Goal: Task Accomplishment & Management: Manage account settings

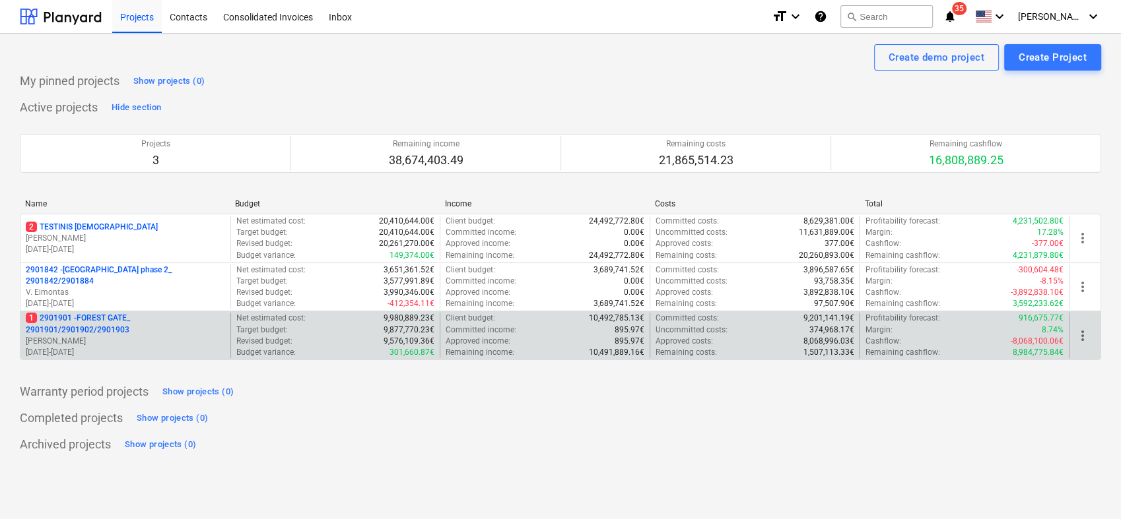
click at [117, 331] on p "1 2901901 - FOREST GATE_ 2901901/2901902/2901903" at bounding box center [125, 324] width 199 height 22
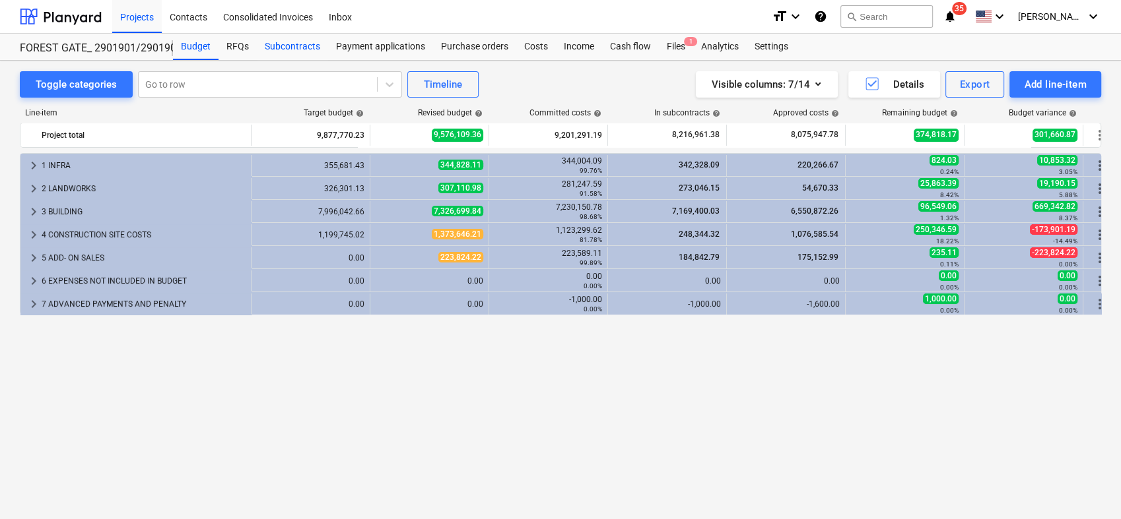
click at [306, 48] on div "Subcontracts" at bounding box center [292, 47] width 71 height 26
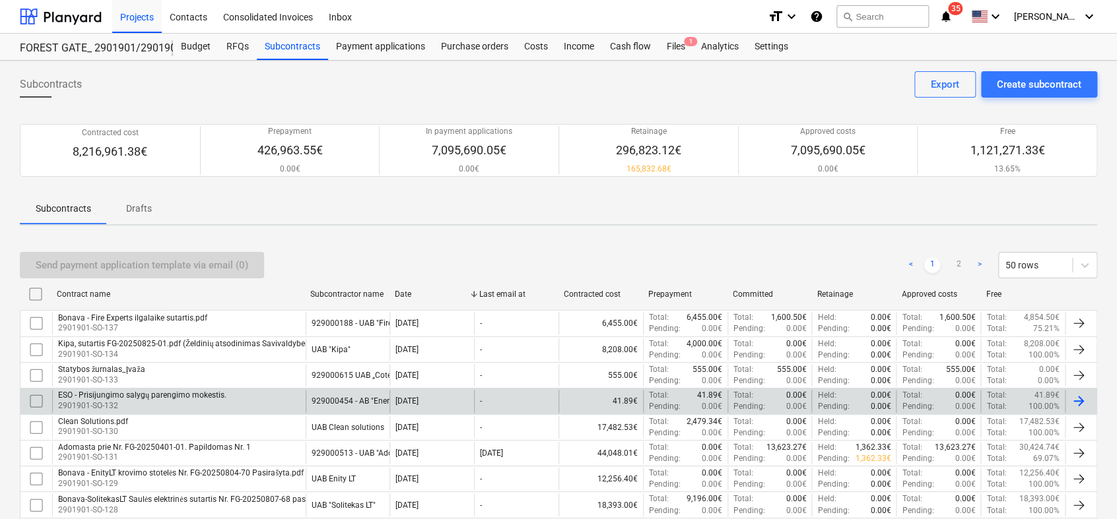
click at [354, 401] on div "929000454 - AB "Energijos skirstymo operatorius"" at bounding box center [400, 401] width 178 height 9
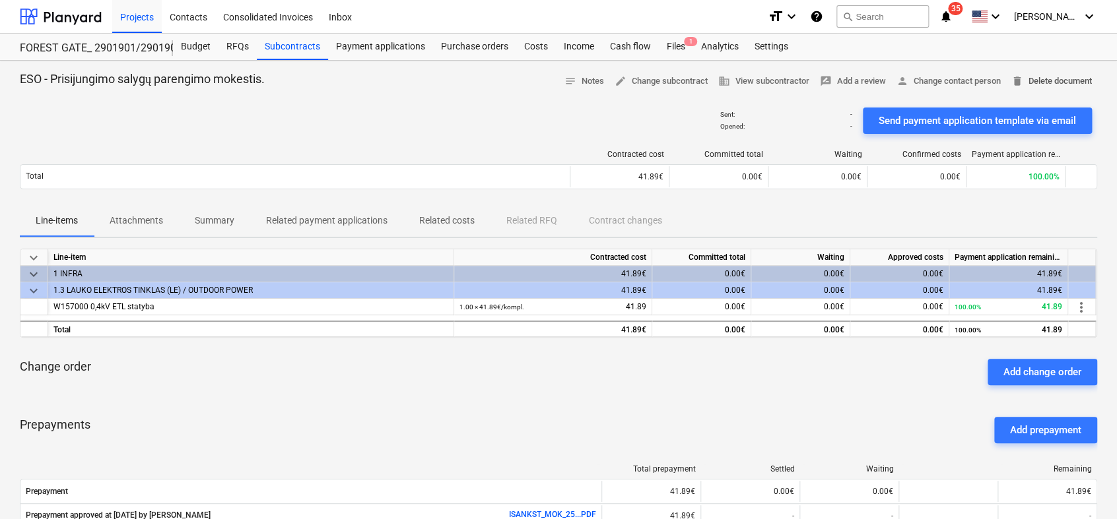
click at [1089, 84] on span "delete Delete document" at bounding box center [1051, 81] width 81 height 15
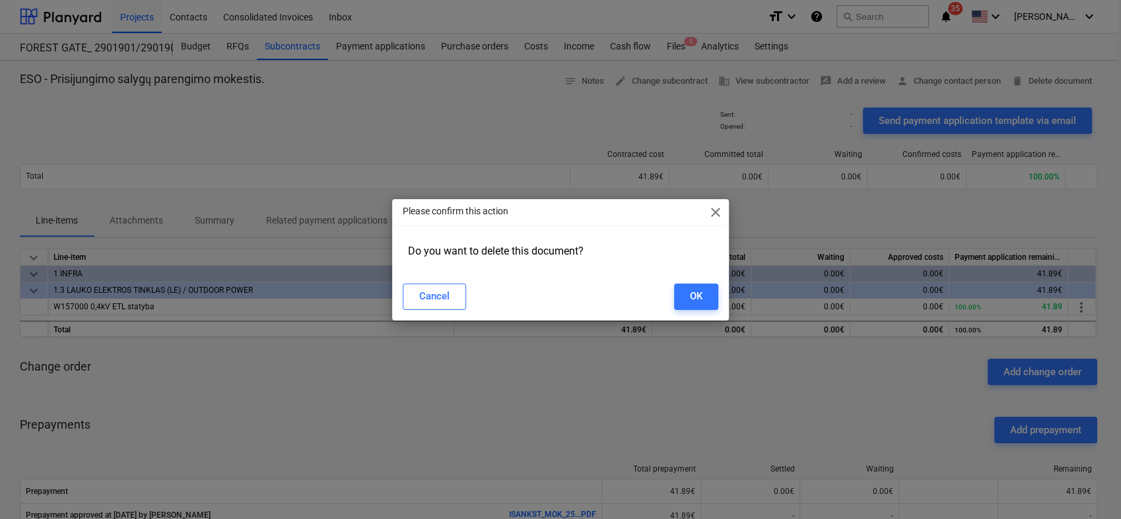
click at [719, 290] on div "Cancel OK" at bounding box center [560, 296] width 331 height 37
click at [702, 296] on div "OK" at bounding box center [696, 296] width 13 height 17
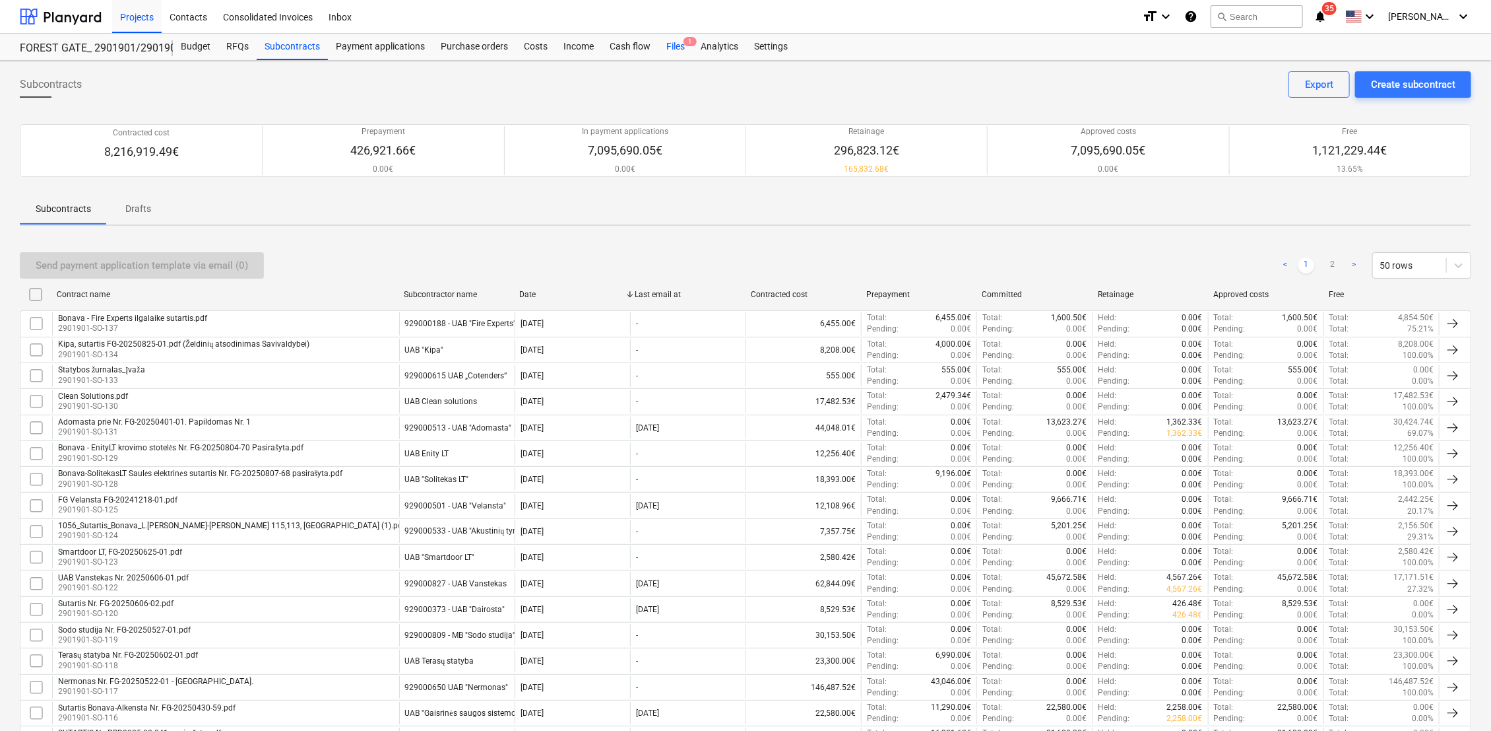
click at [677, 45] on div "Files 1" at bounding box center [676, 47] width 34 height 26
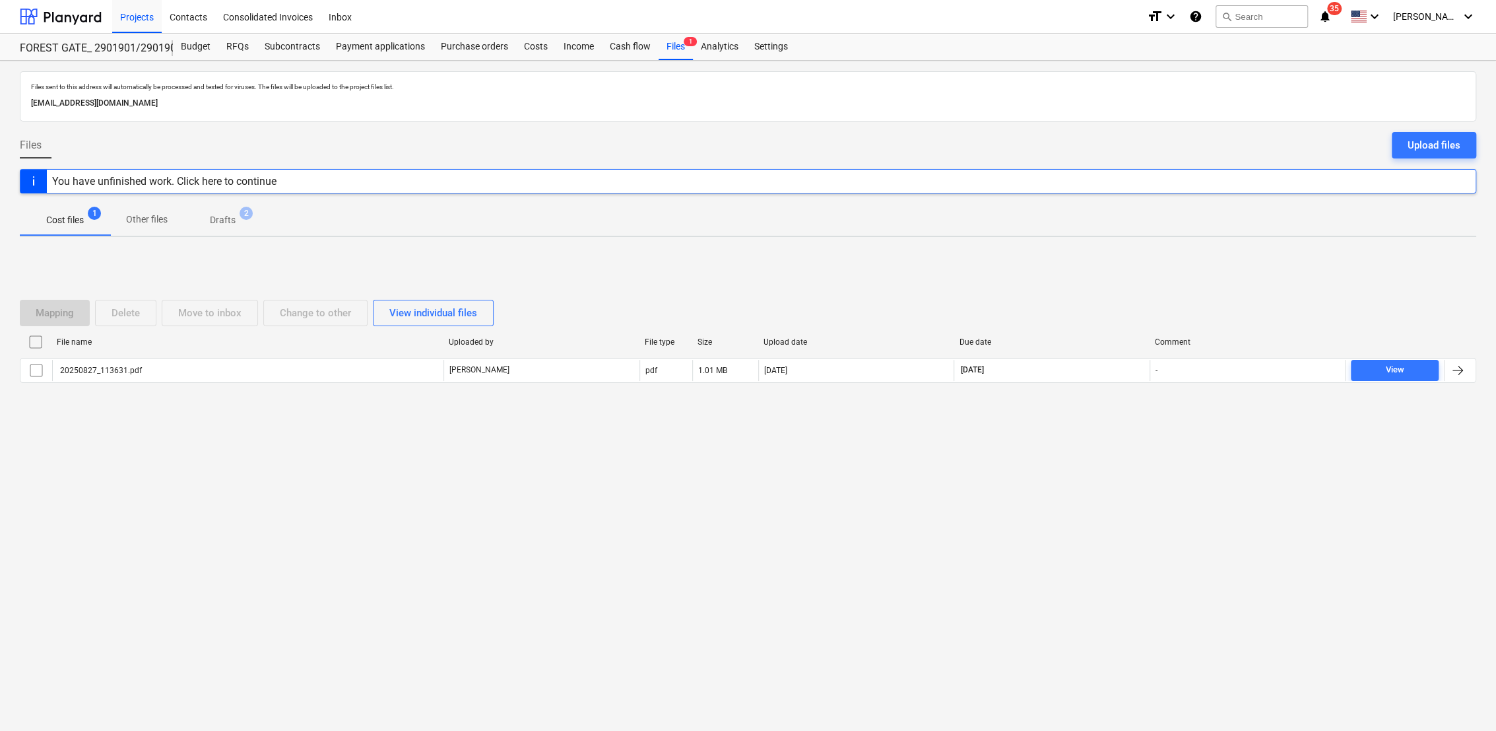
click at [223, 219] on p "Drafts" at bounding box center [223, 220] width 26 height 14
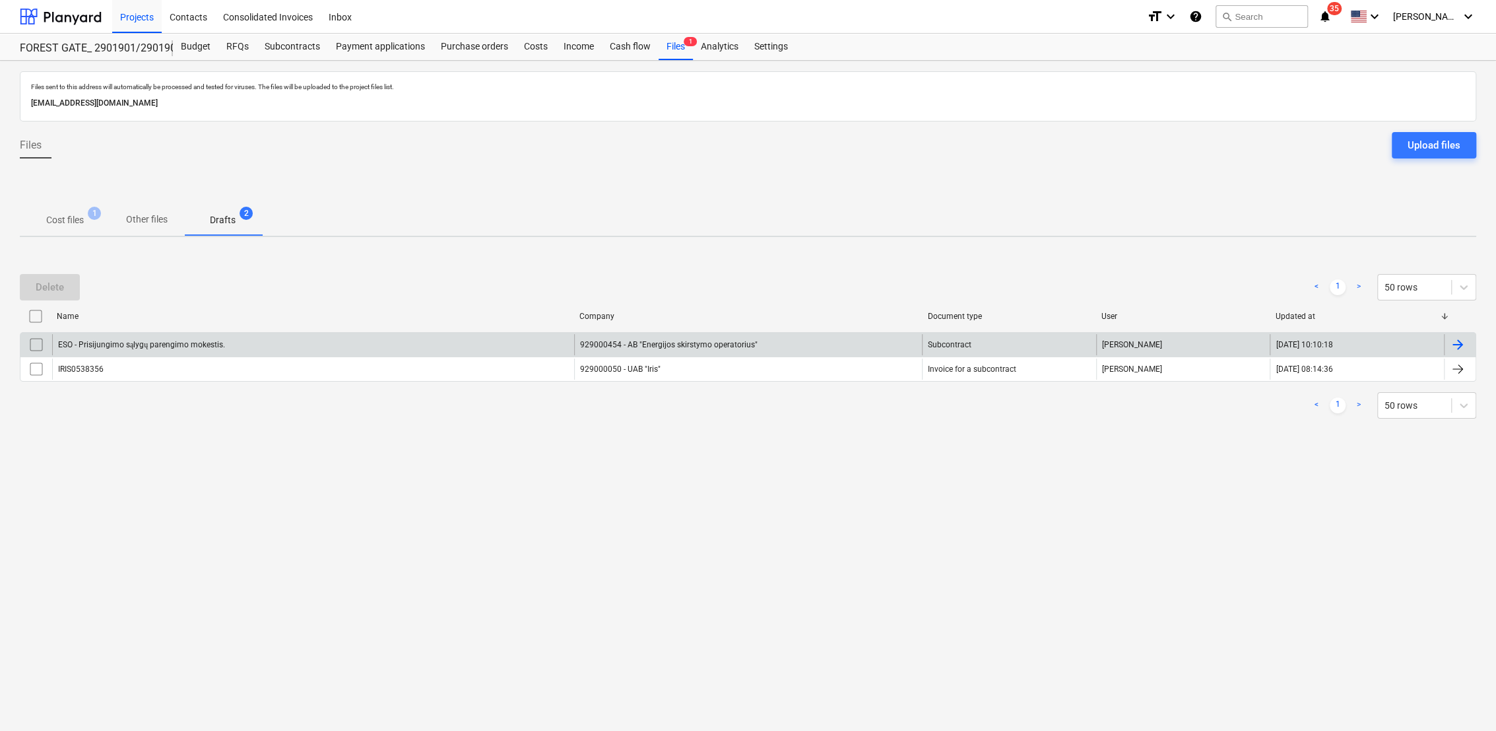
click at [1120, 346] on div at bounding box center [1458, 345] width 16 height 16
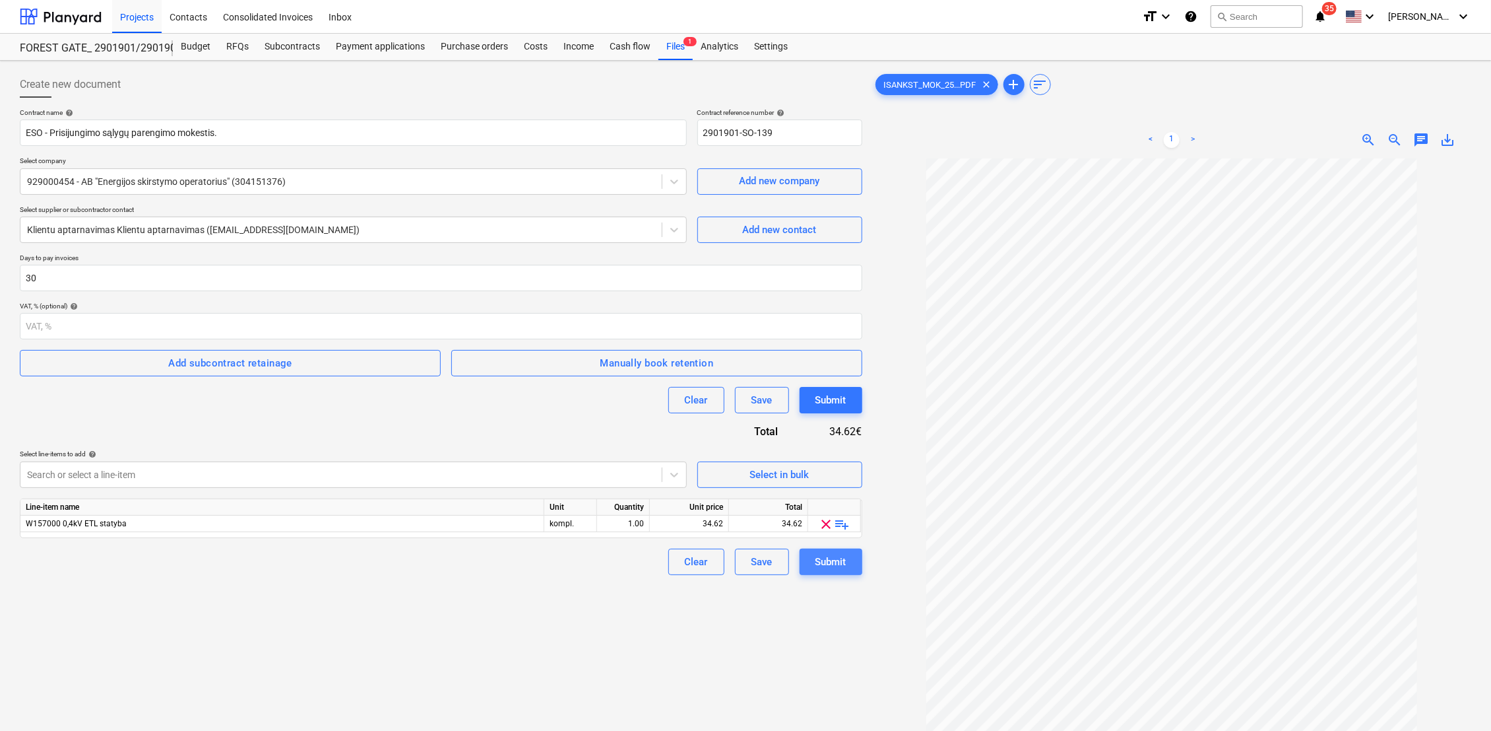
click at [850, 519] on button "Submit" at bounding box center [831, 561] width 63 height 26
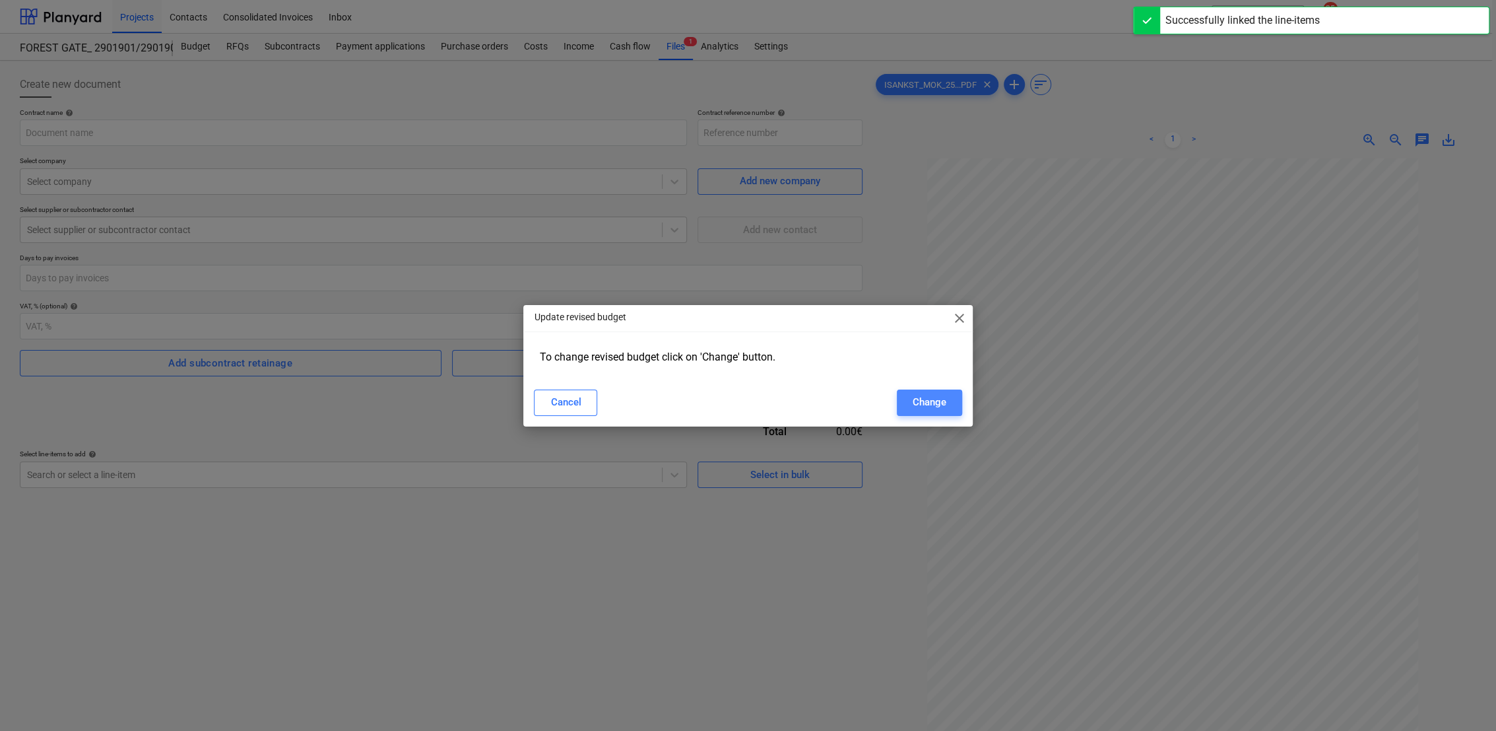
click at [917, 404] on div "Change" at bounding box center [930, 401] width 34 height 17
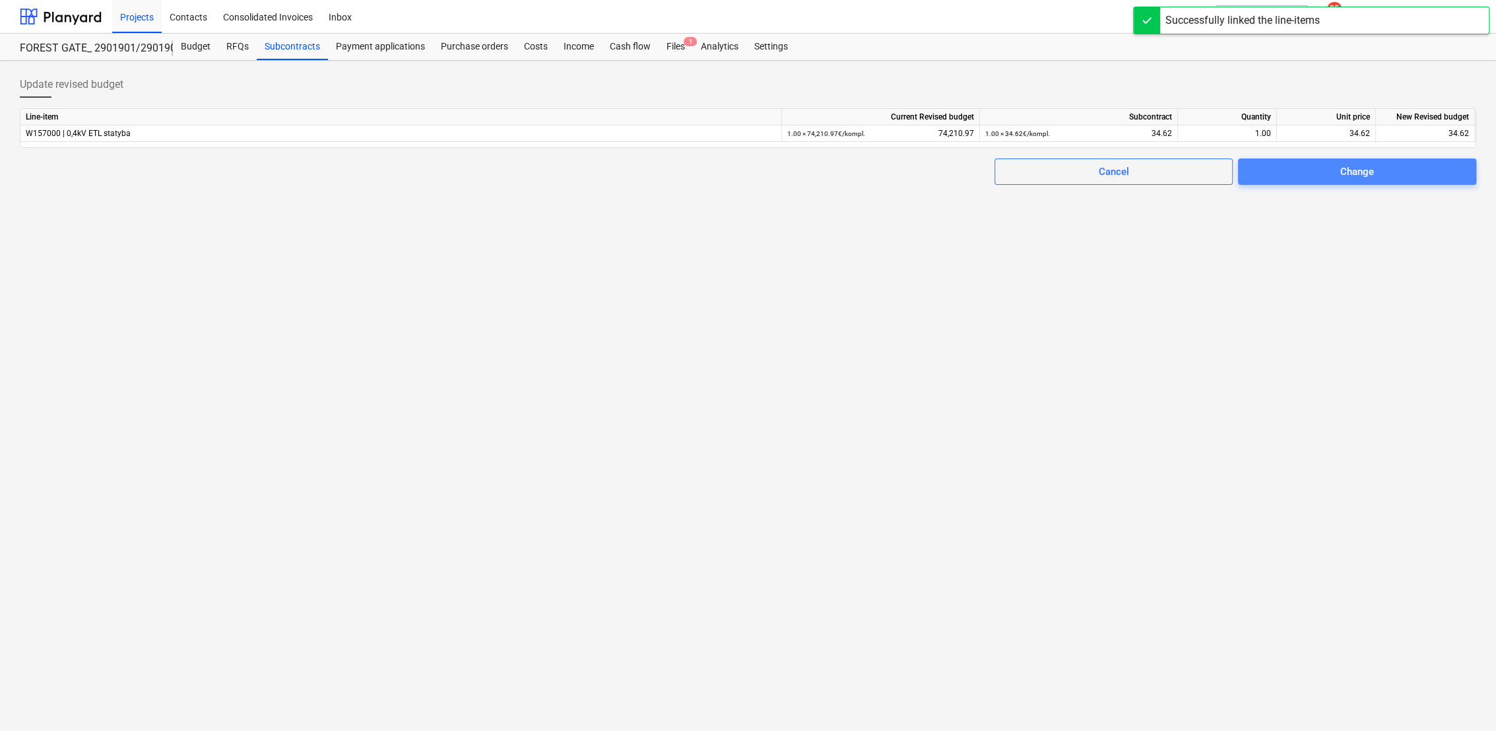
click at [1120, 166] on span "Change" at bounding box center [1357, 171] width 207 height 17
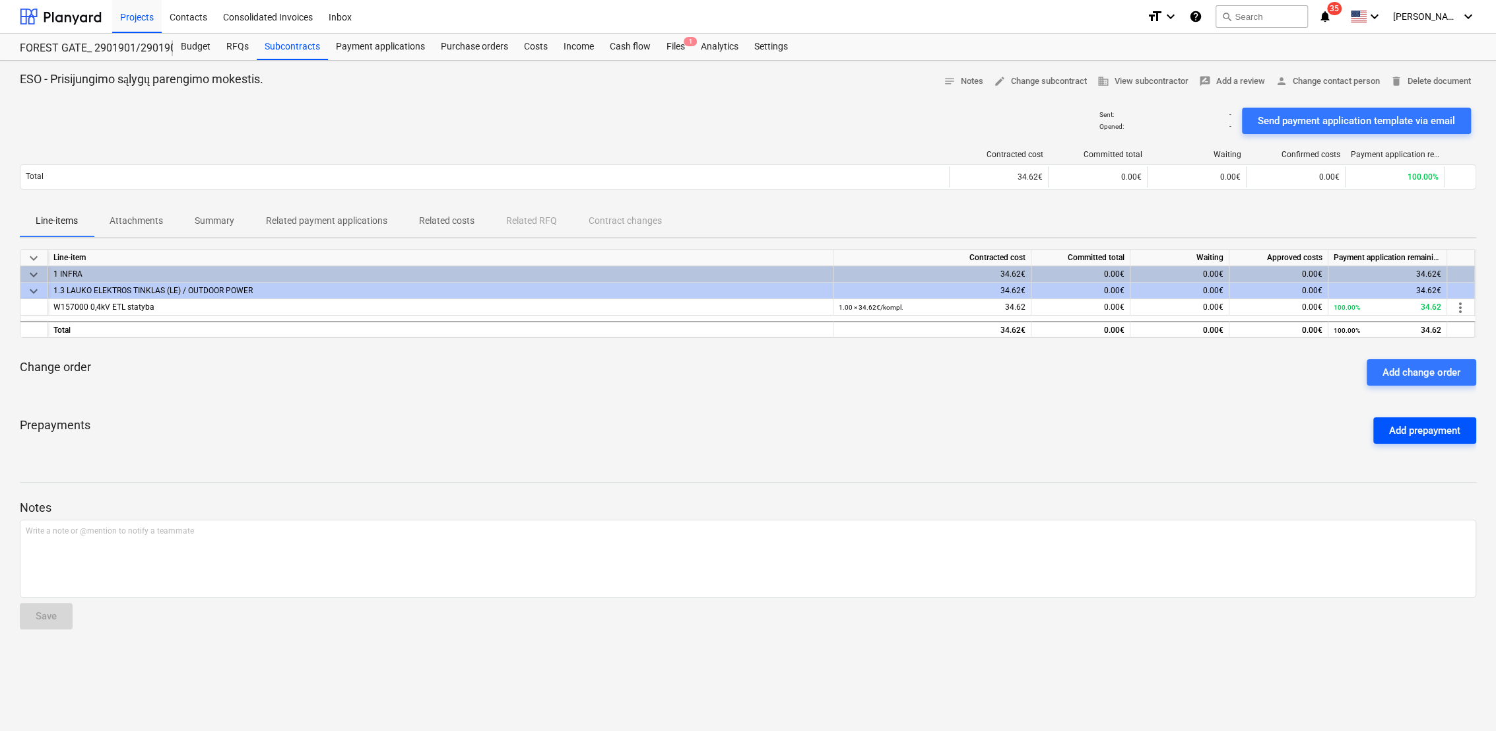
click at [1120, 420] on button "Add prepayment" at bounding box center [1424, 430] width 103 height 26
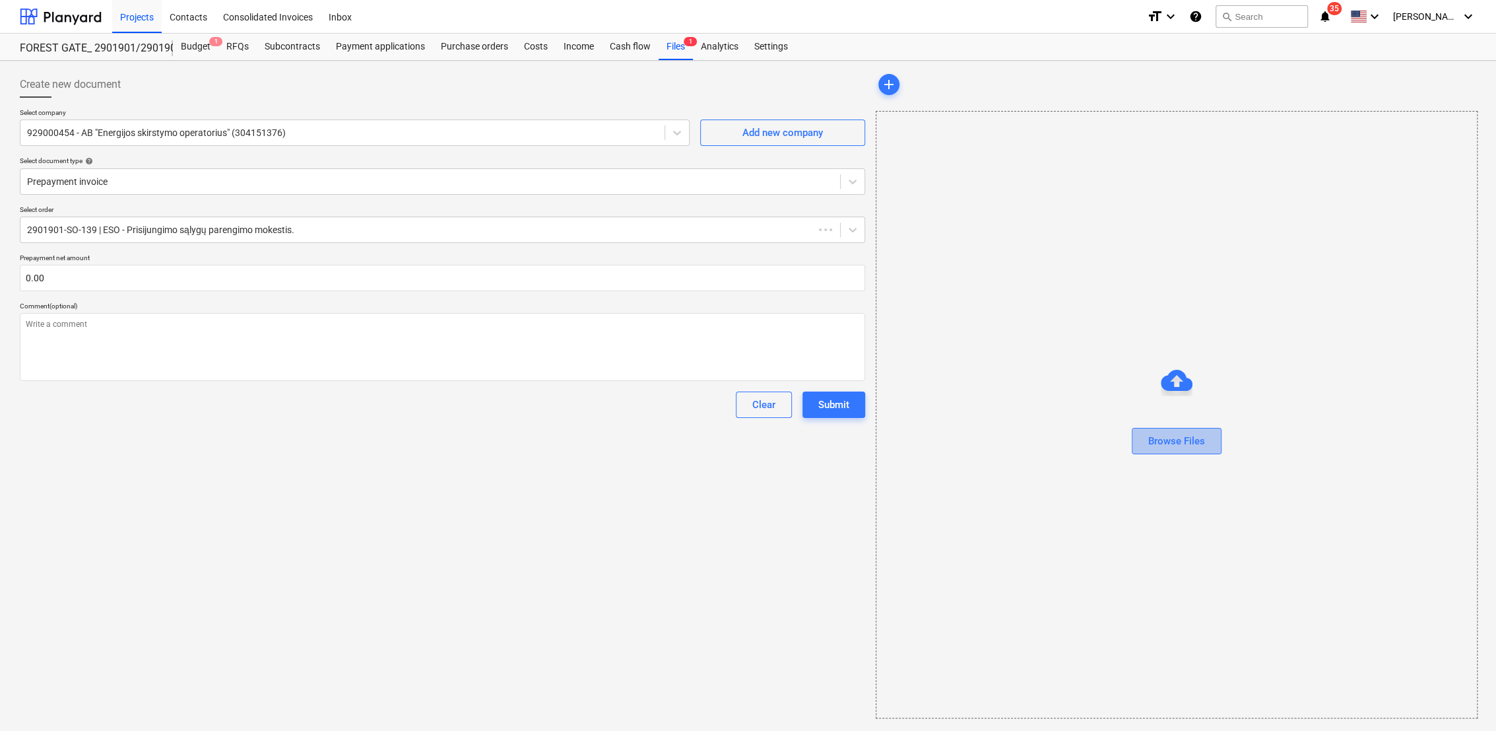
click at [1120, 428] on button "Browse Files" at bounding box center [1177, 441] width 90 height 26
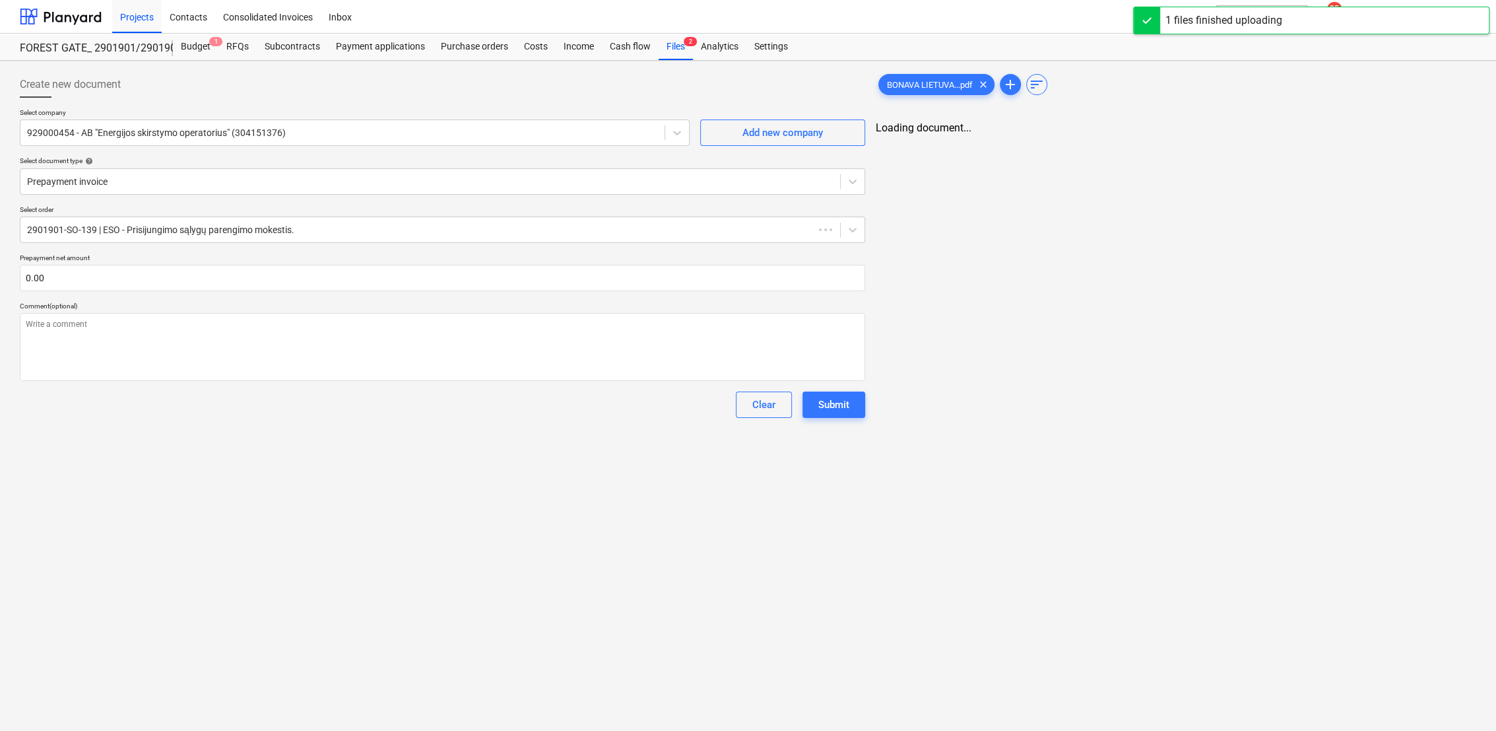
type textarea "x"
click at [180, 280] on input "text" at bounding box center [441, 278] width 843 height 26
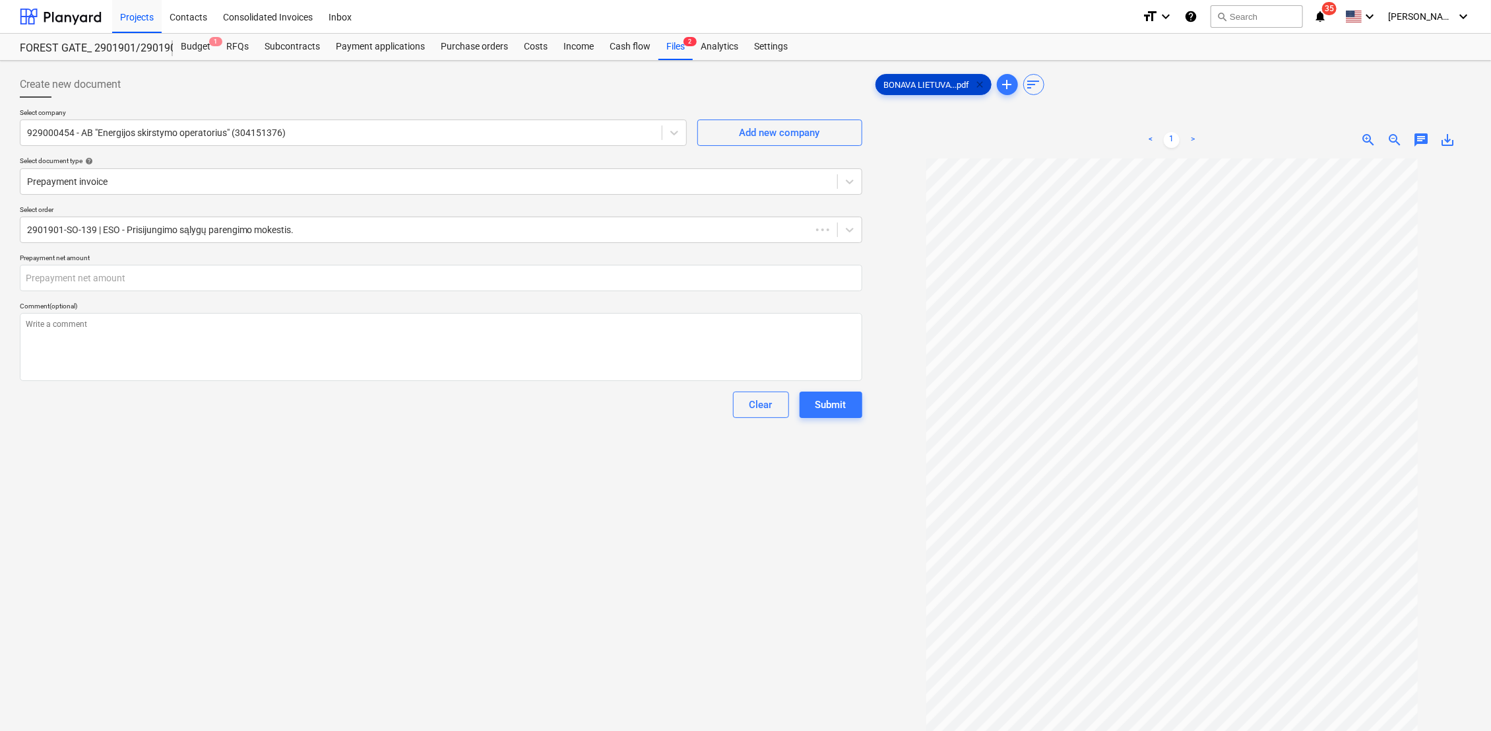
type textarea "x"
type input "0.00"
click at [985, 83] on span "clear" at bounding box center [981, 85] width 16 height 16
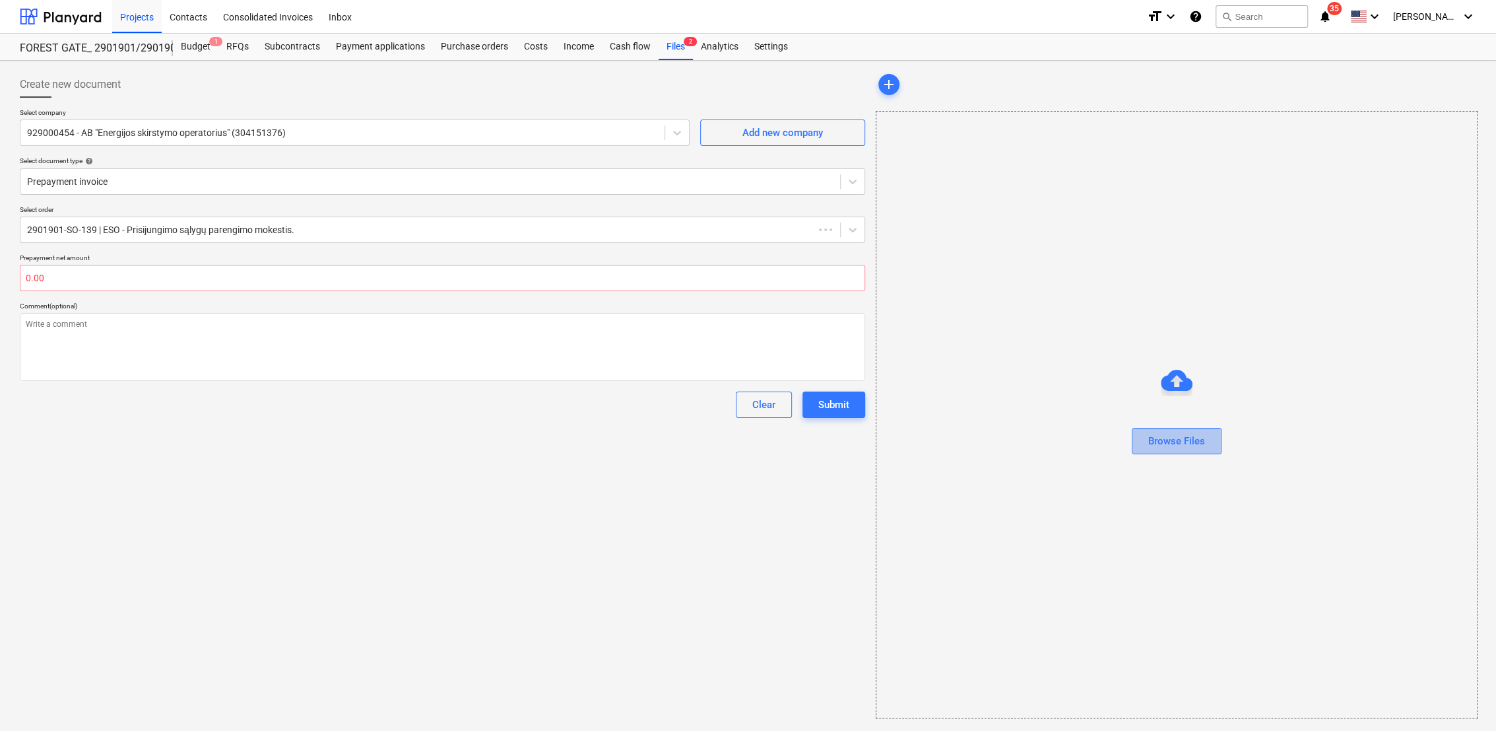
click at [1120, 442] on div "Browse Files" at bounding box center [1176, 440] width 57 height 17
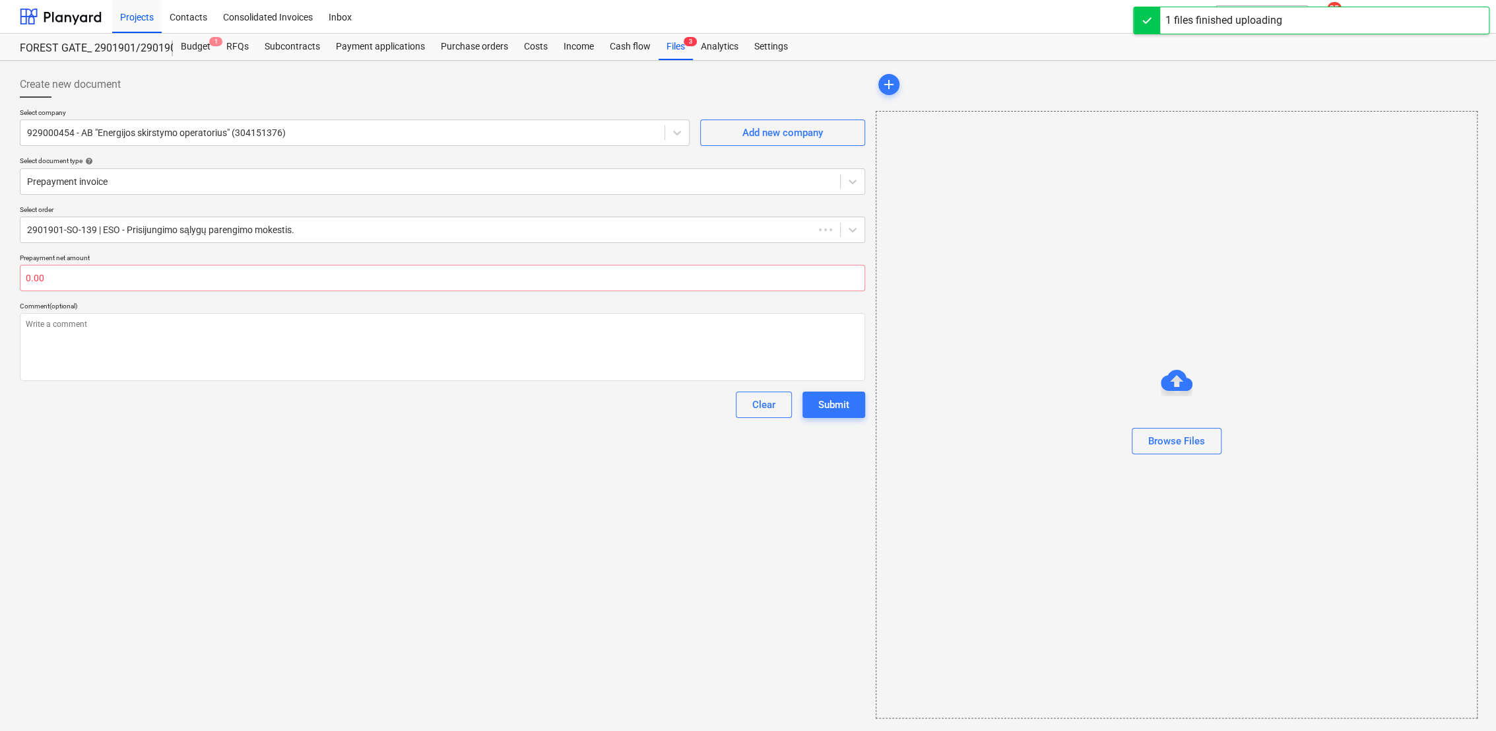
type textarea "x"
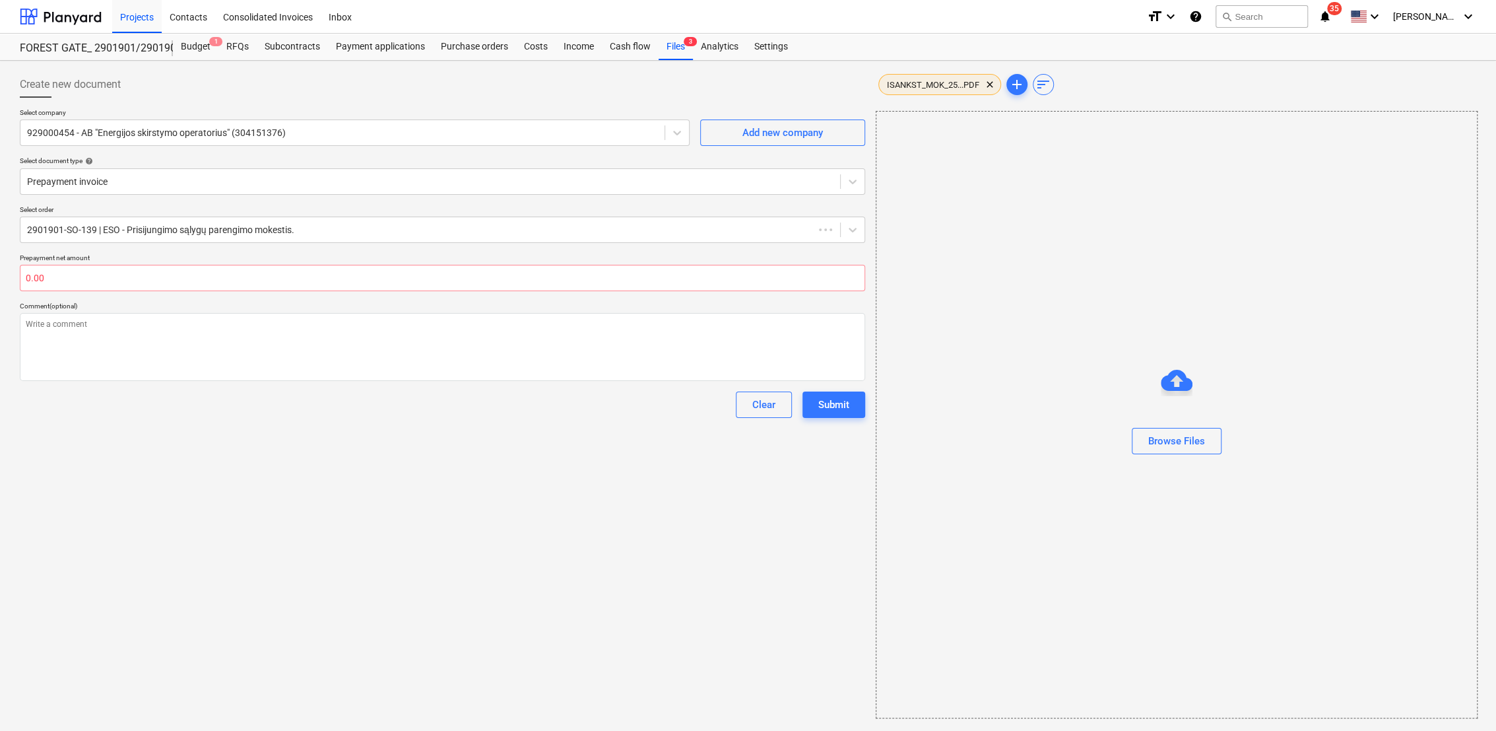
drag, startPoint x: 911, startPoint y: 92, endPoint x: 917, endPoint y: 87, distance: 7.9
click at [915, 88] on div "ISANKST_MOK_25...PDF clear" at bounding box center [939, 84] width 123 height 21
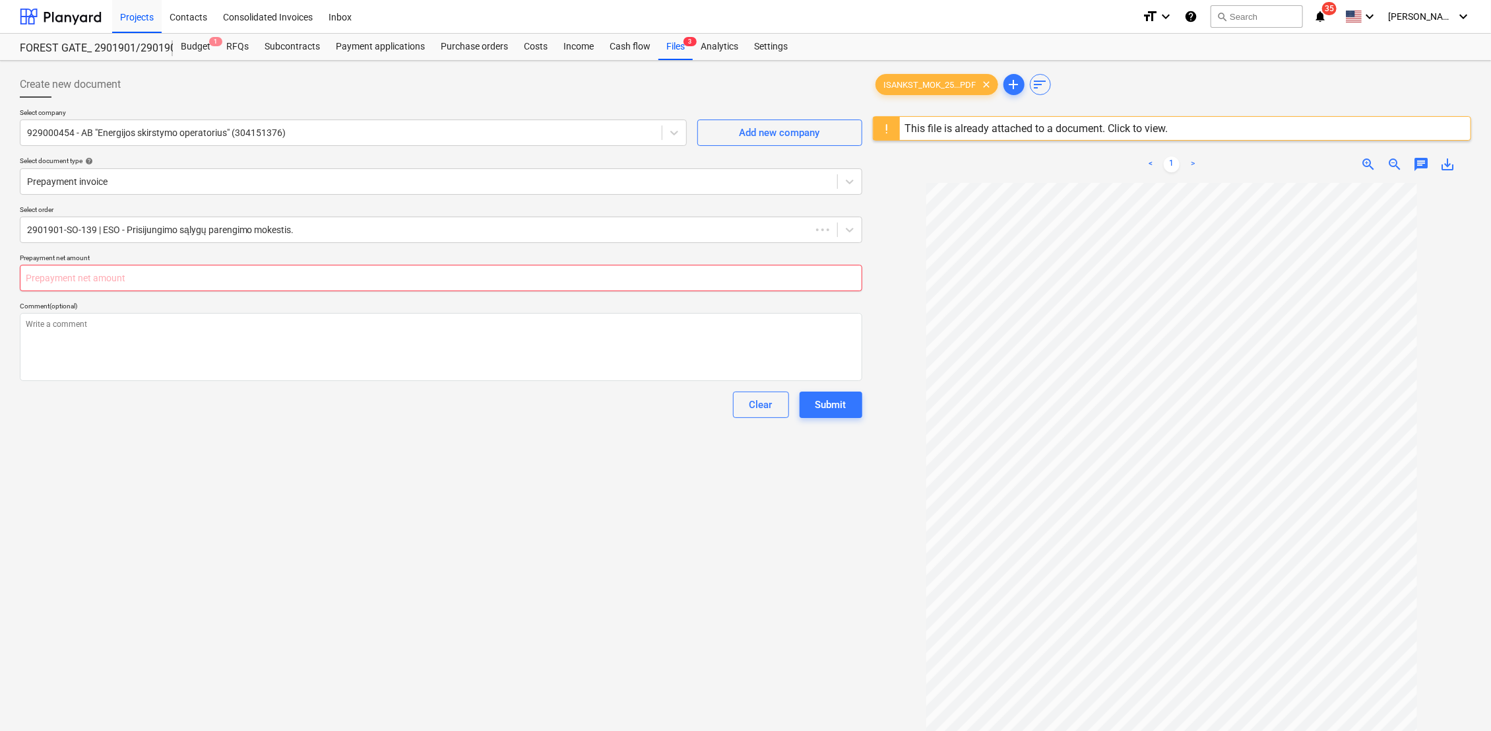
click at [657, 275] on input "text" at bounding box center [441, 278] width 843 height 26
paste input "34.62"
type textarea "x"
type input "34.62"
click at [415, 415] on div "Clear Submit" at bounding box center [441, 404] width 843 height 26
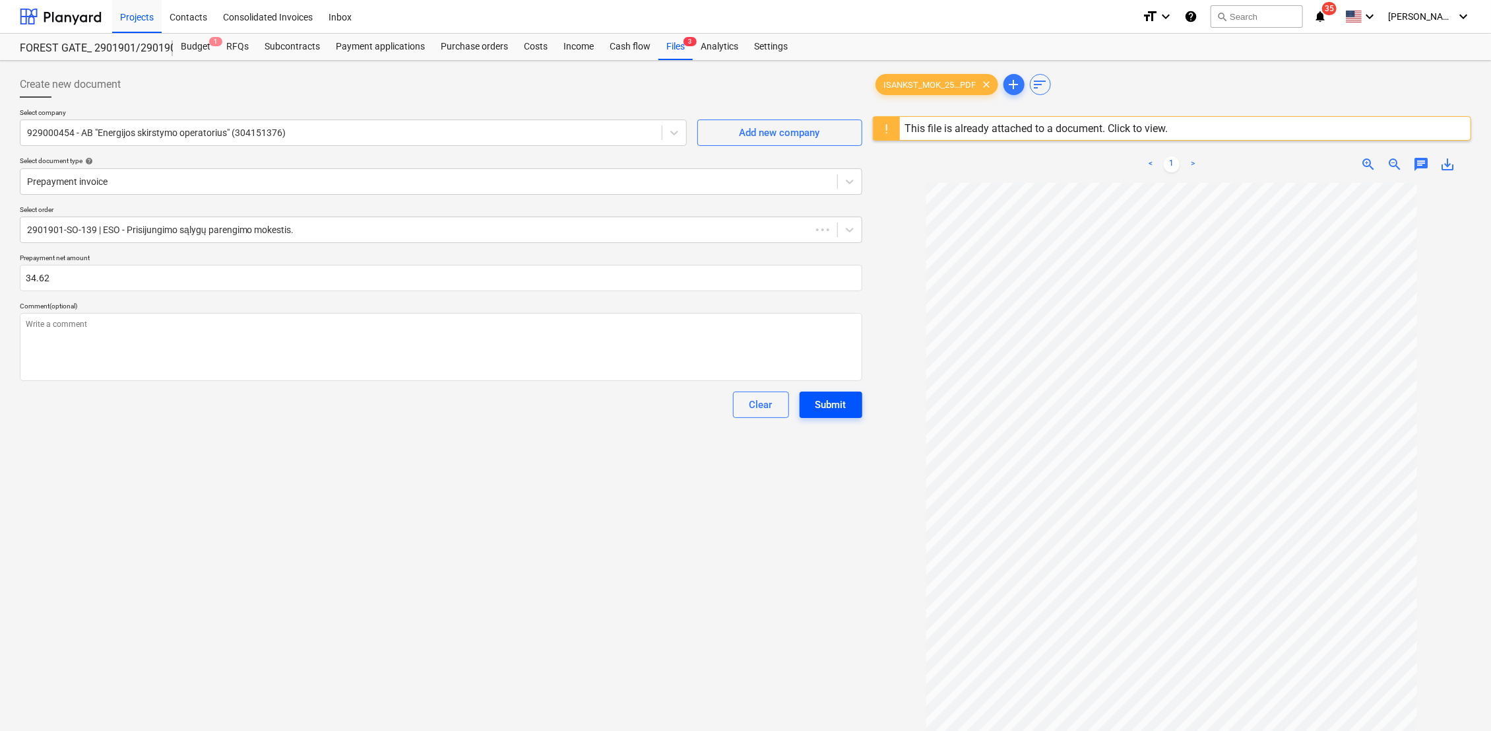
click at [822, 401] on div "Submit" at bounding box center [831, 404] width 31 height 17
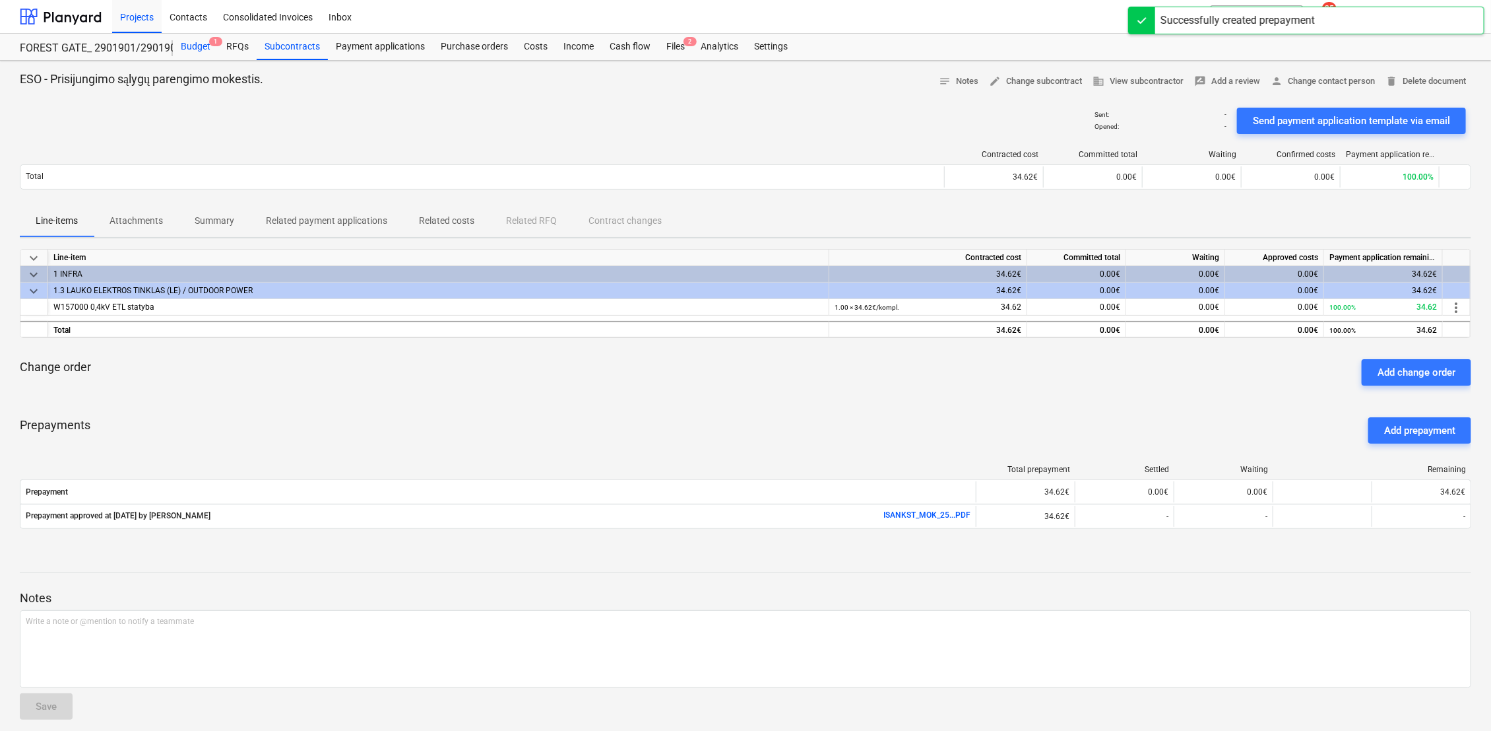
click at [201, 50] on div "Budget 1" at bounding box center [196, 47] width 46 height 26
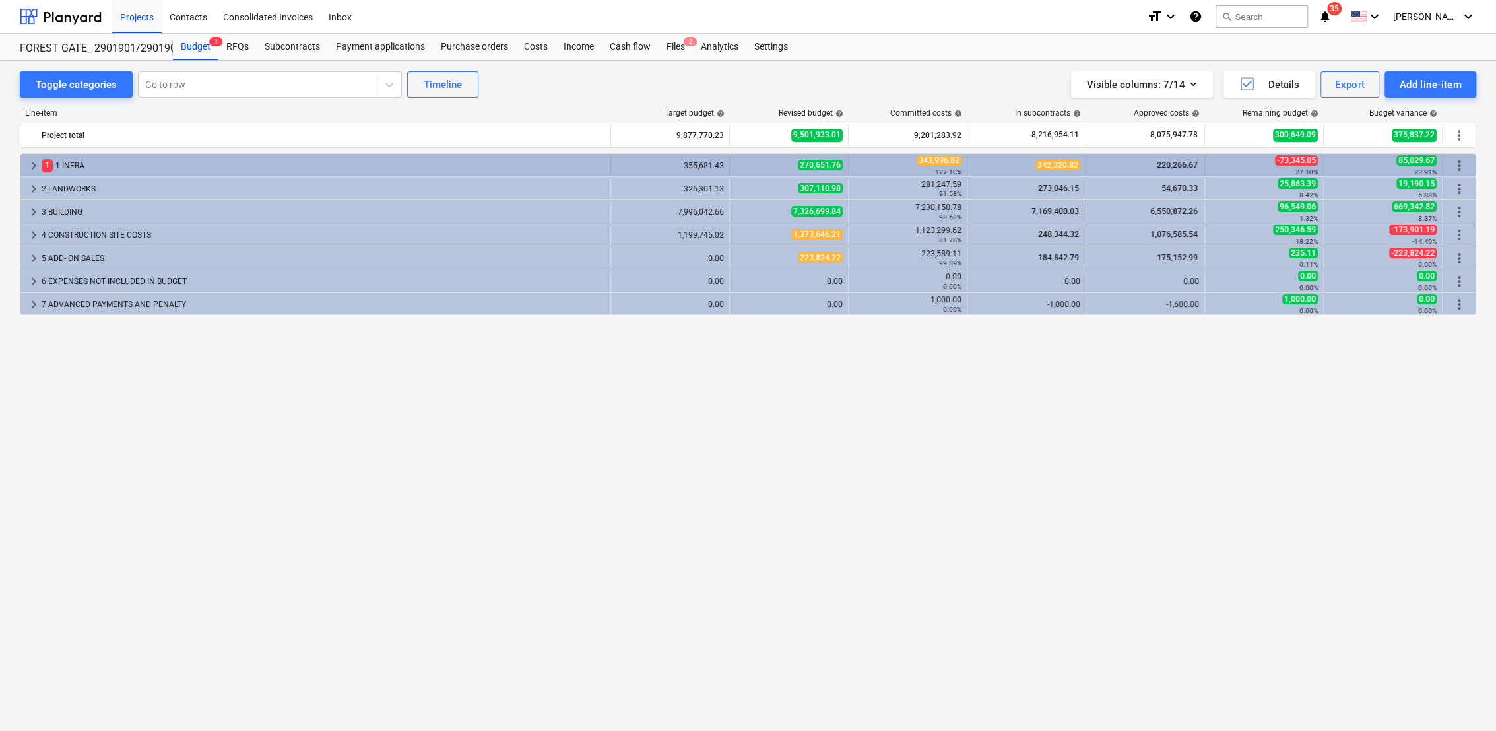
click at [33, 166] on span "keyboard_arrow_right" at bounding box center [34, 166] width 16 height 16
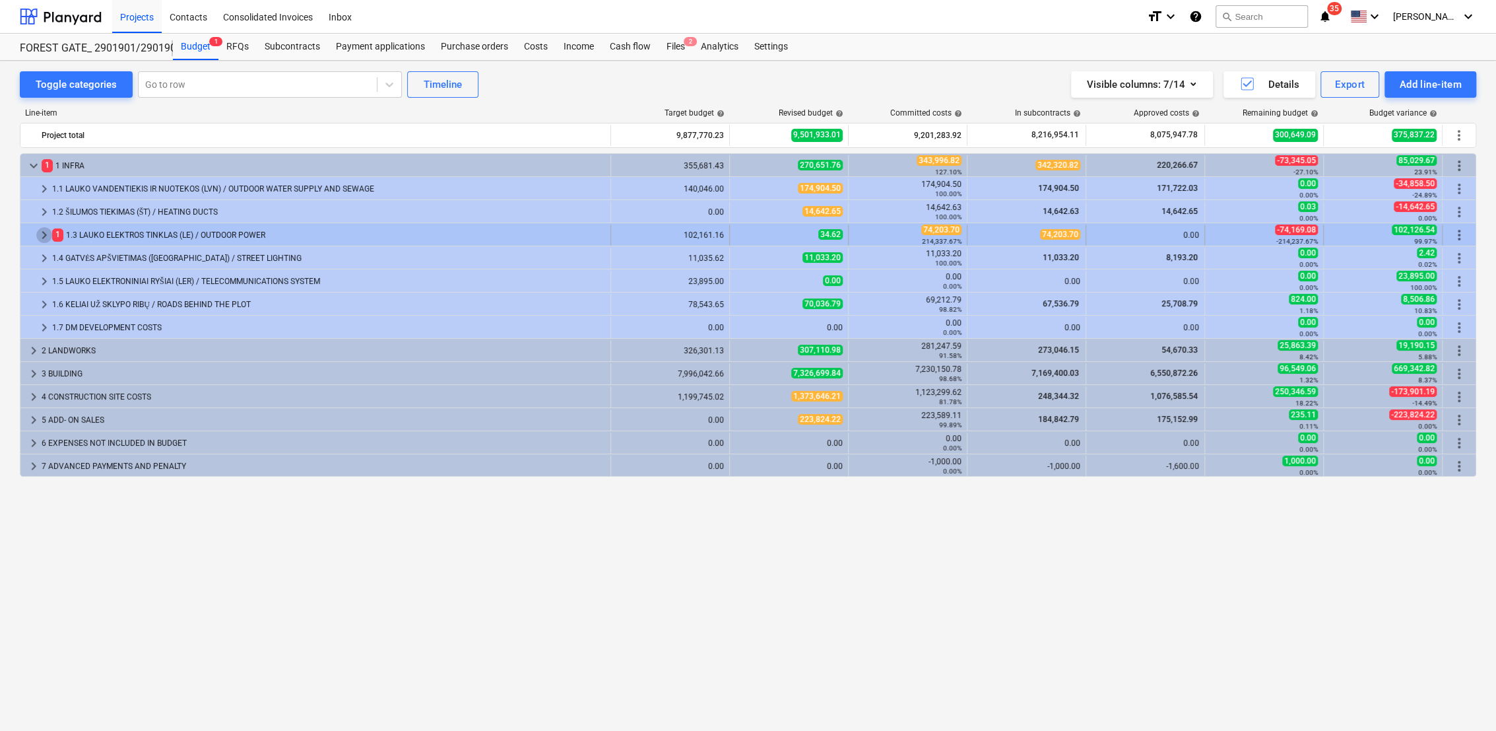
click at [46, 236] on span "keyboard_arrow_right" at bounding box center [44, 235] width 16 height 16
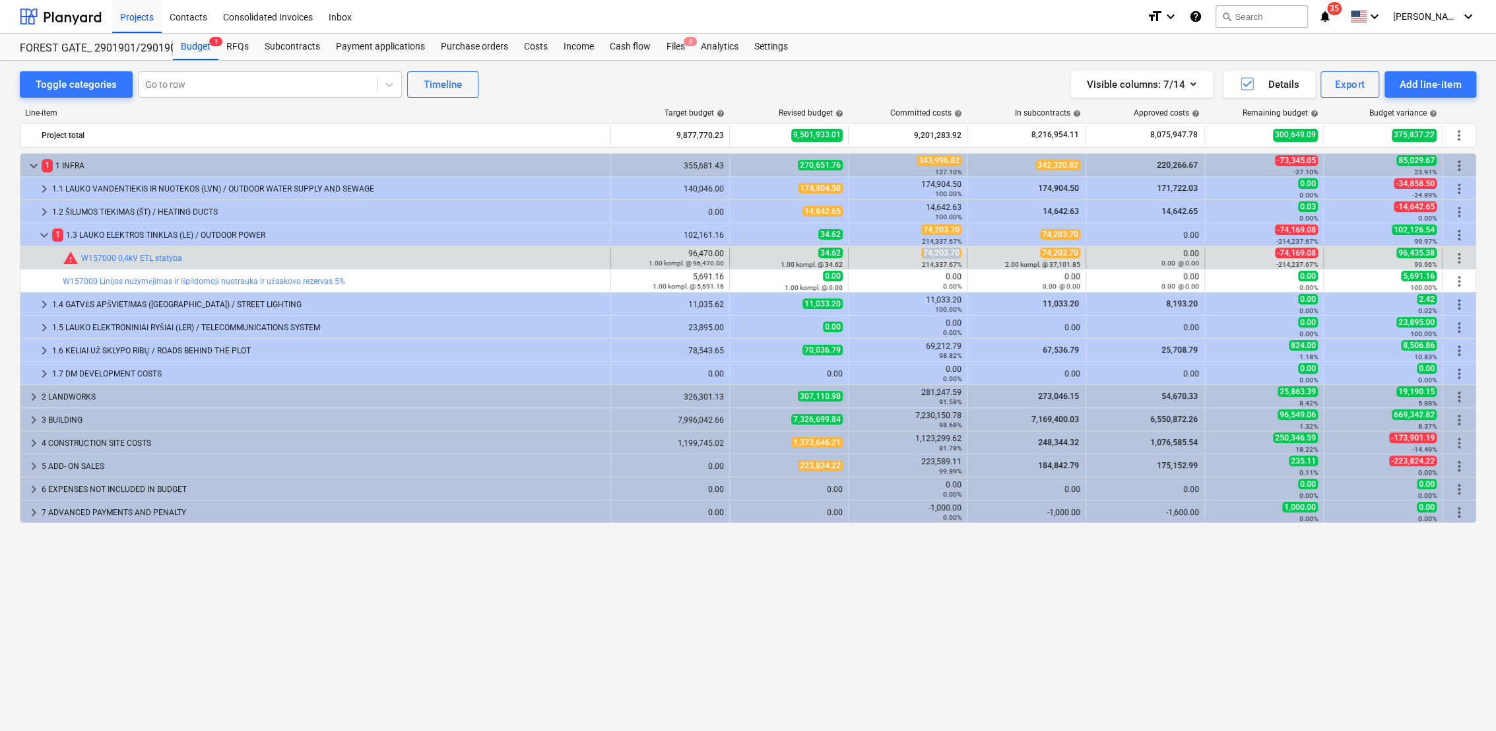
drag, startPoint x: 924, startPoint y: 253, endPoint x: 960, endPoint y: 253, distance: 35.6
click at [960, 253] on span "74,203.70" at bounding box center [941, 252] width 40 height 11
copy span "74,203.70"
click at [743, 254] on span "edit" at bounding box center [743, 258] width 11 height 11
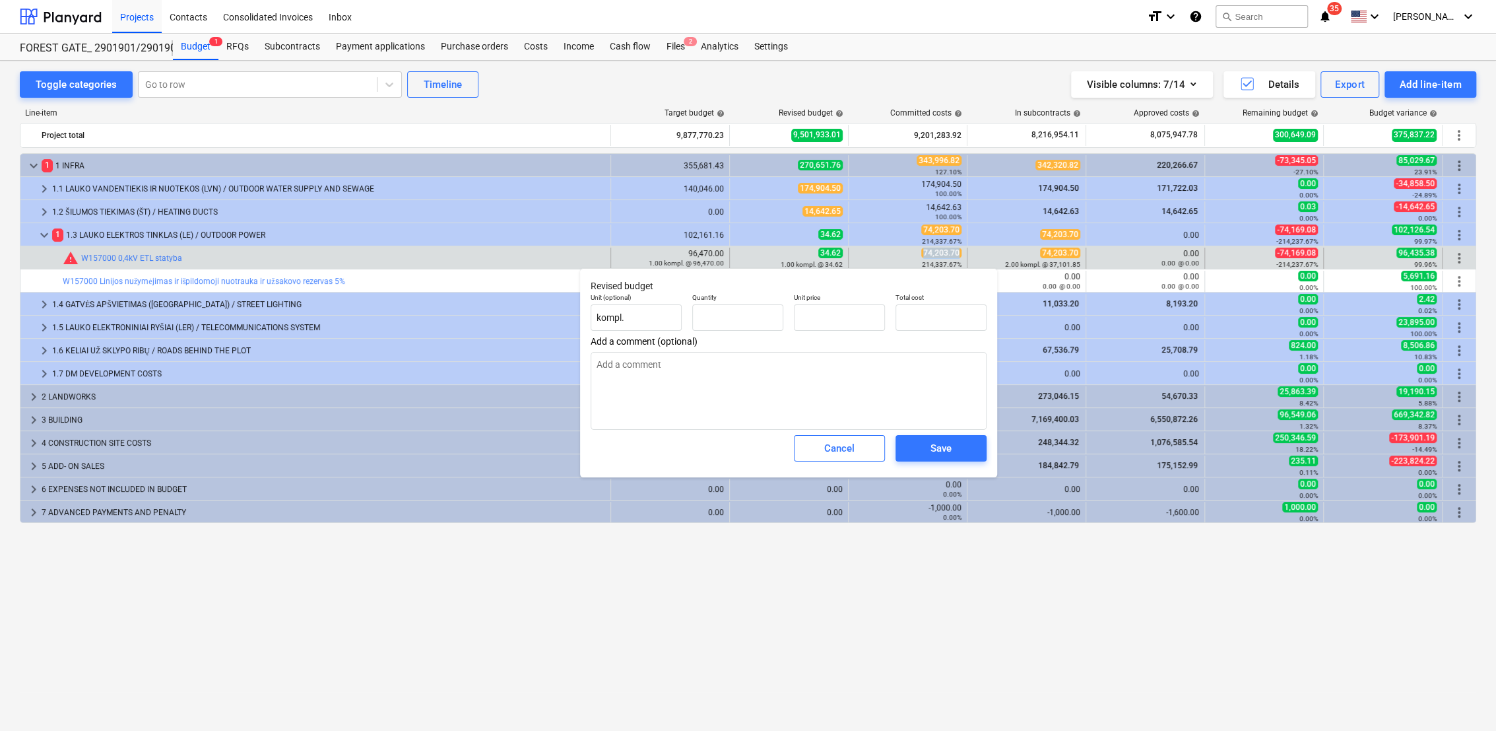
type textarea "x"
type input "1.00"
type input "34.62"
drag, startPoint x: 945, startPoint y: 312, endPoint x: 892, endPoint y: 306, distance: 53.8
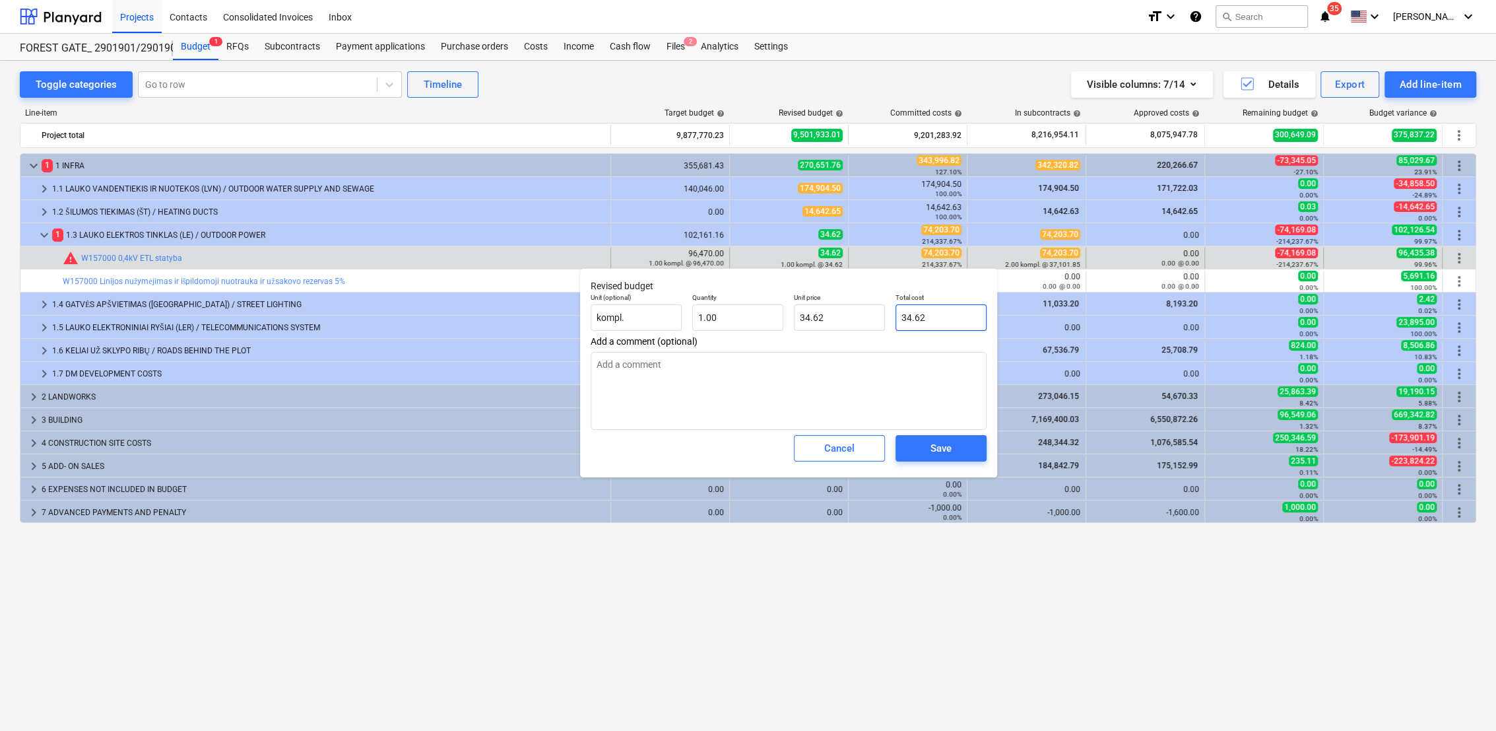
click at [892, 306] on div "Total cost 34.62" at bounding box center [941, 312] width 102 height 48
paste input "74,203.70"
type textarea "x"
type input "74,203.70"
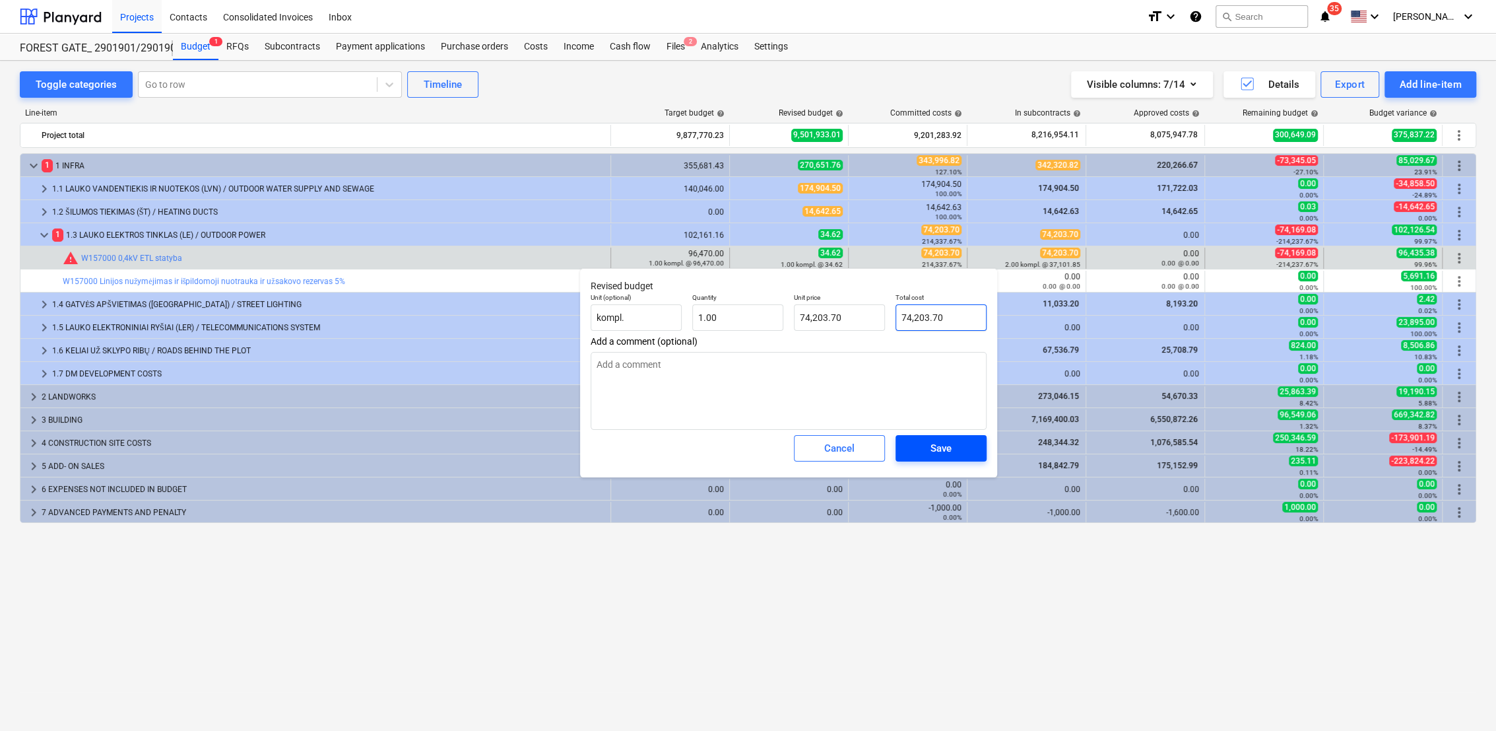
type input "74,203.70"
click at [956, 447] on span "Save" at bounding box center [940, 448] width 59 height 17
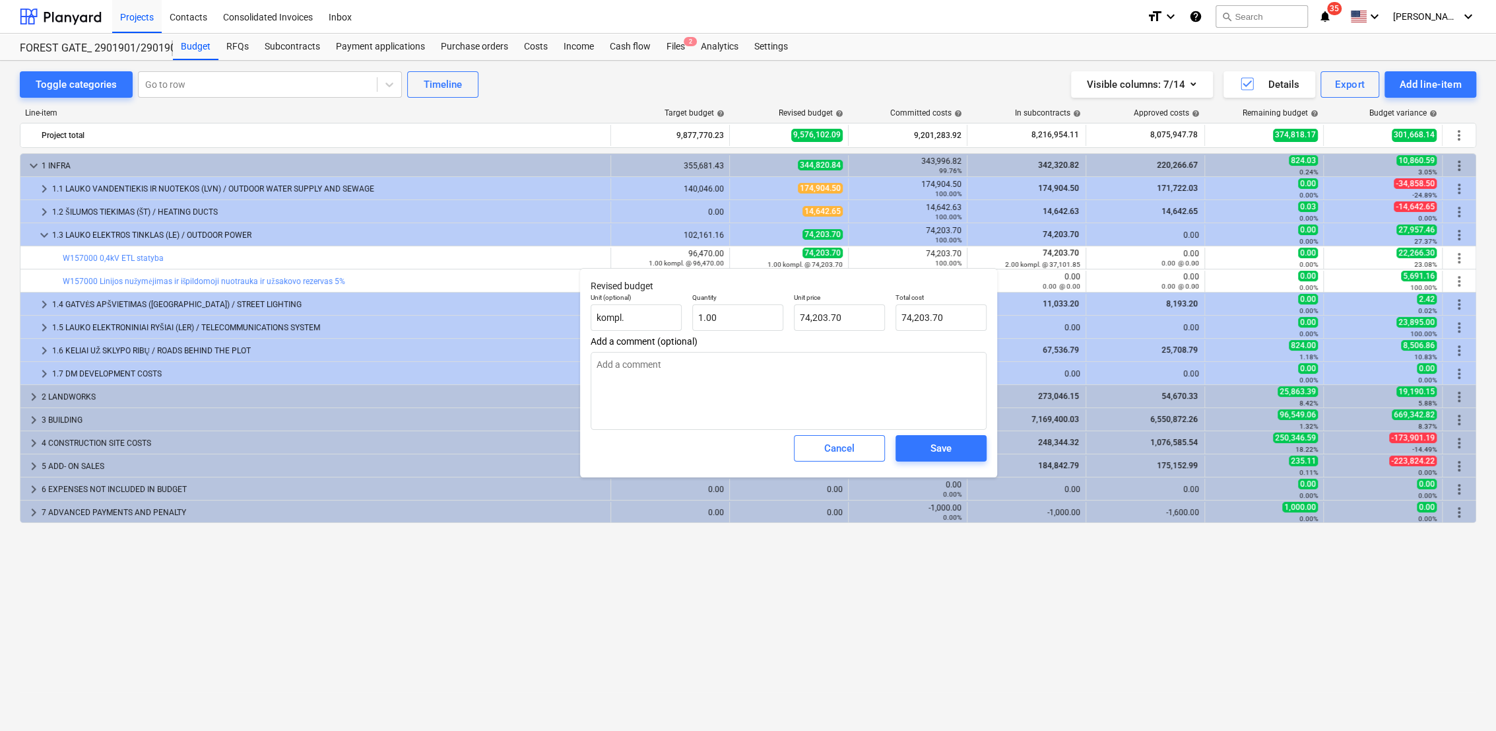
type textarea "x"
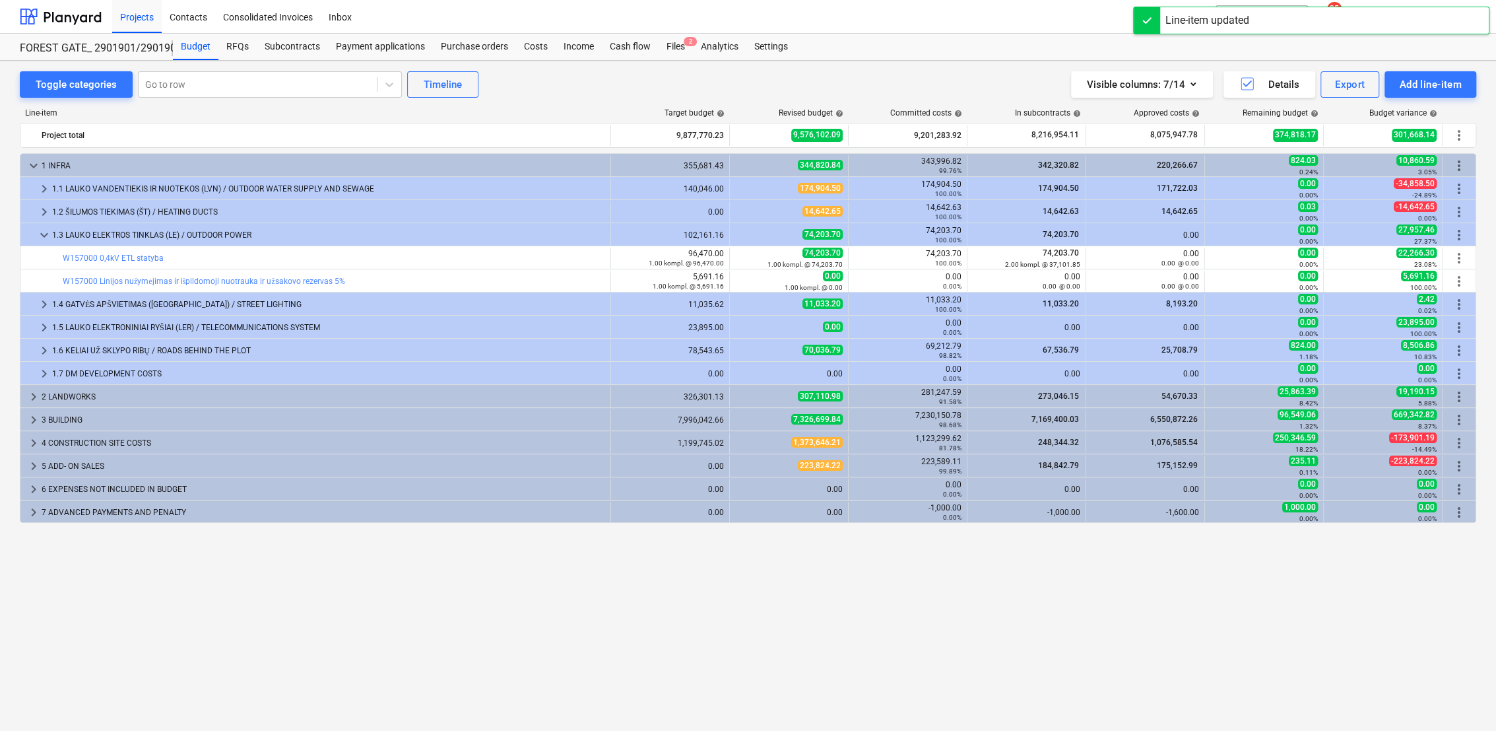
drag, startPoint x: 660, startPoint y: 555, endPoint x: 663, endPoint y: 548, distance: 8.0
click at [660, 519] on div "keyboard_arrow_down 1 INFRA 355,681.43 344,820.84 343,996.82 99.76% 342,320.82 …" at bounding box center [748, 414] width 1457 height 523
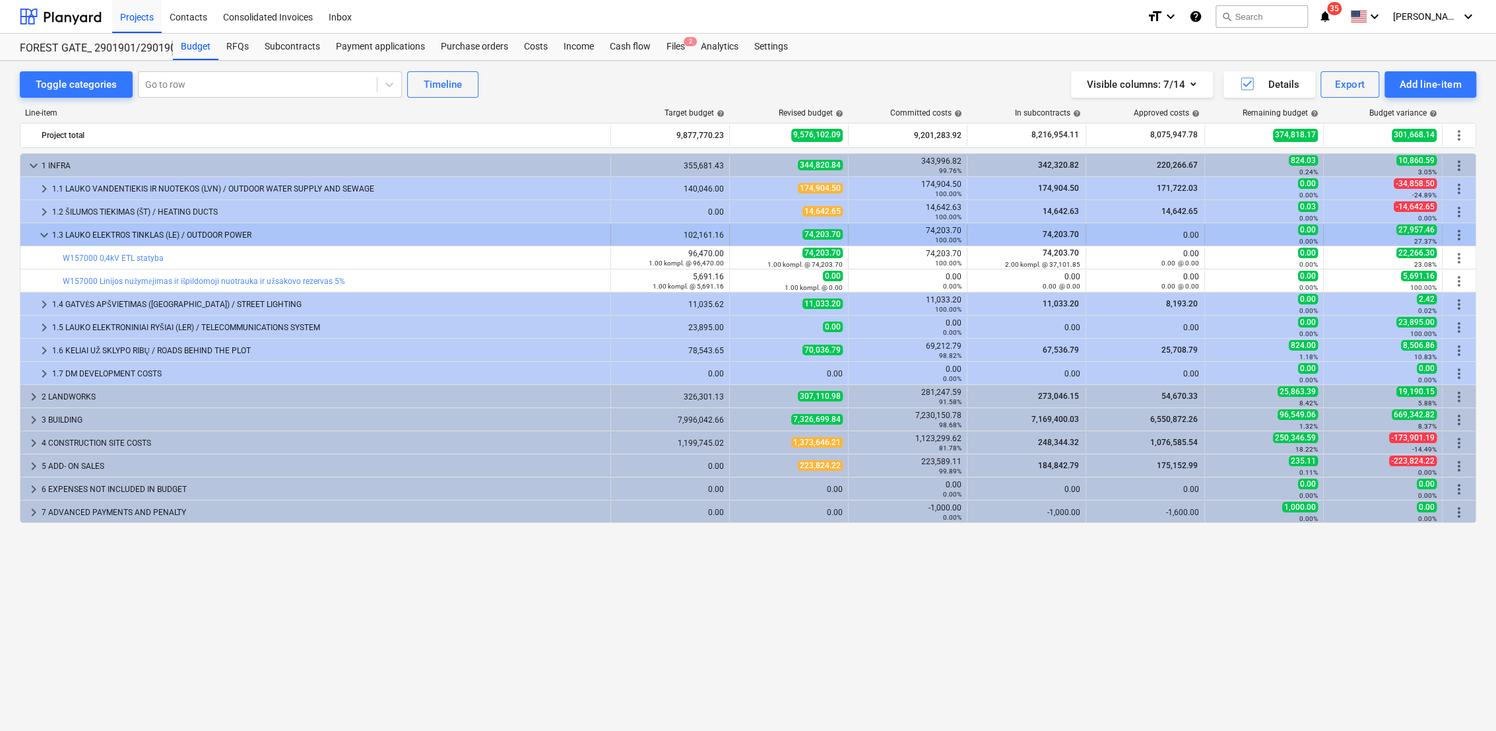
click at [48, 231] on span "keyboard_arrow_down" at bounding box center [44, 235] width 16 height 16
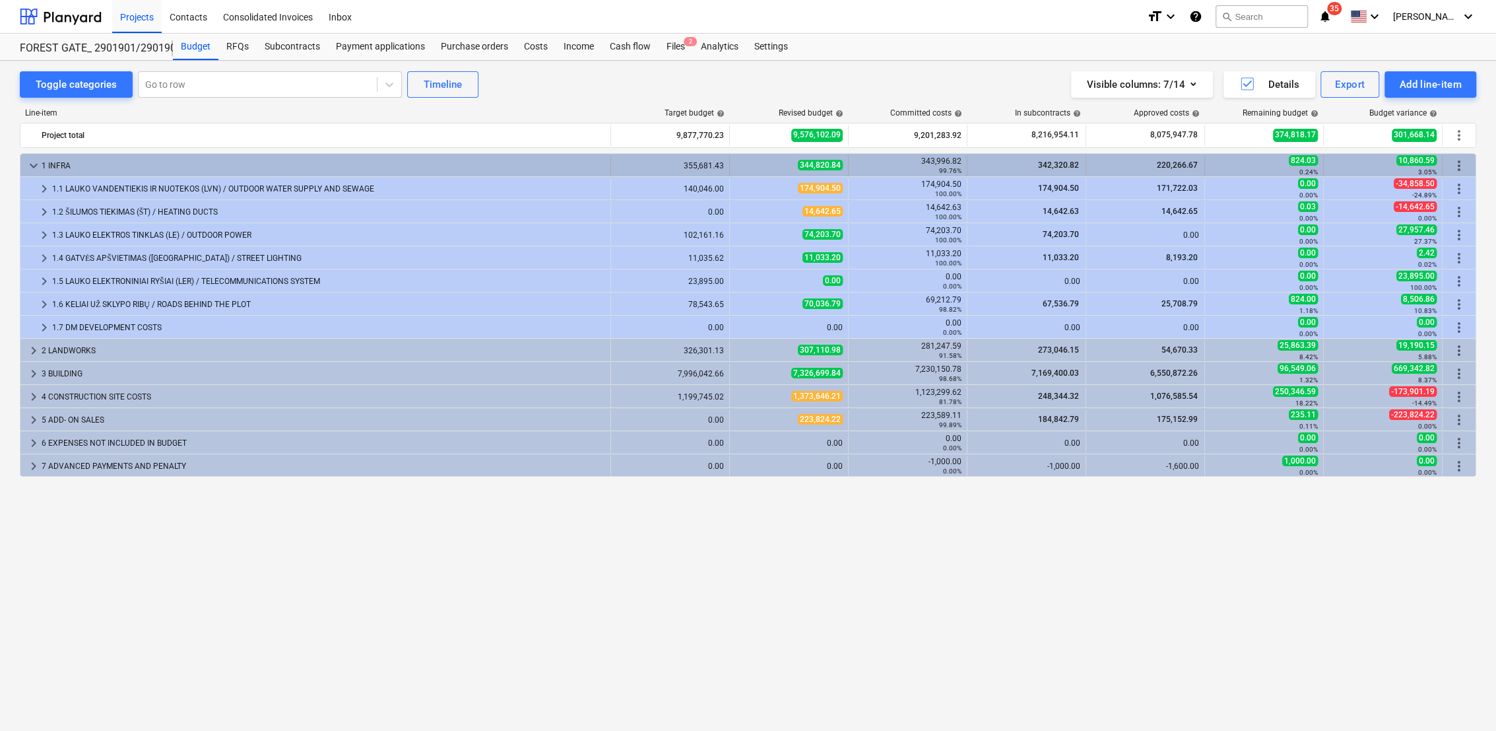
click at [33, 164] on span "keyboard_arrow_down" at bounding box center [34, 166] width 16 height 16
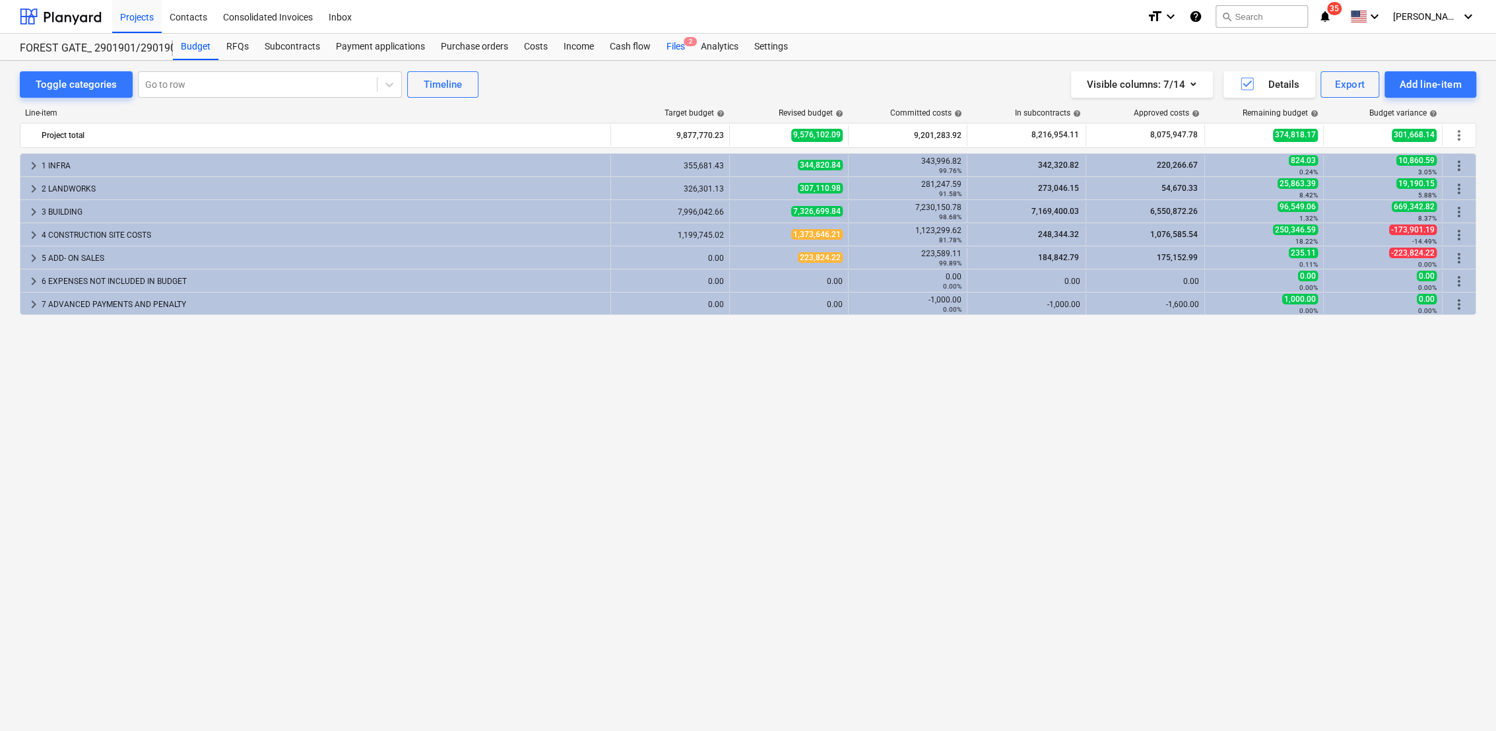
click at [673, 42] on div "Files 2" at bounding box center [676, 47] width 34 height 26
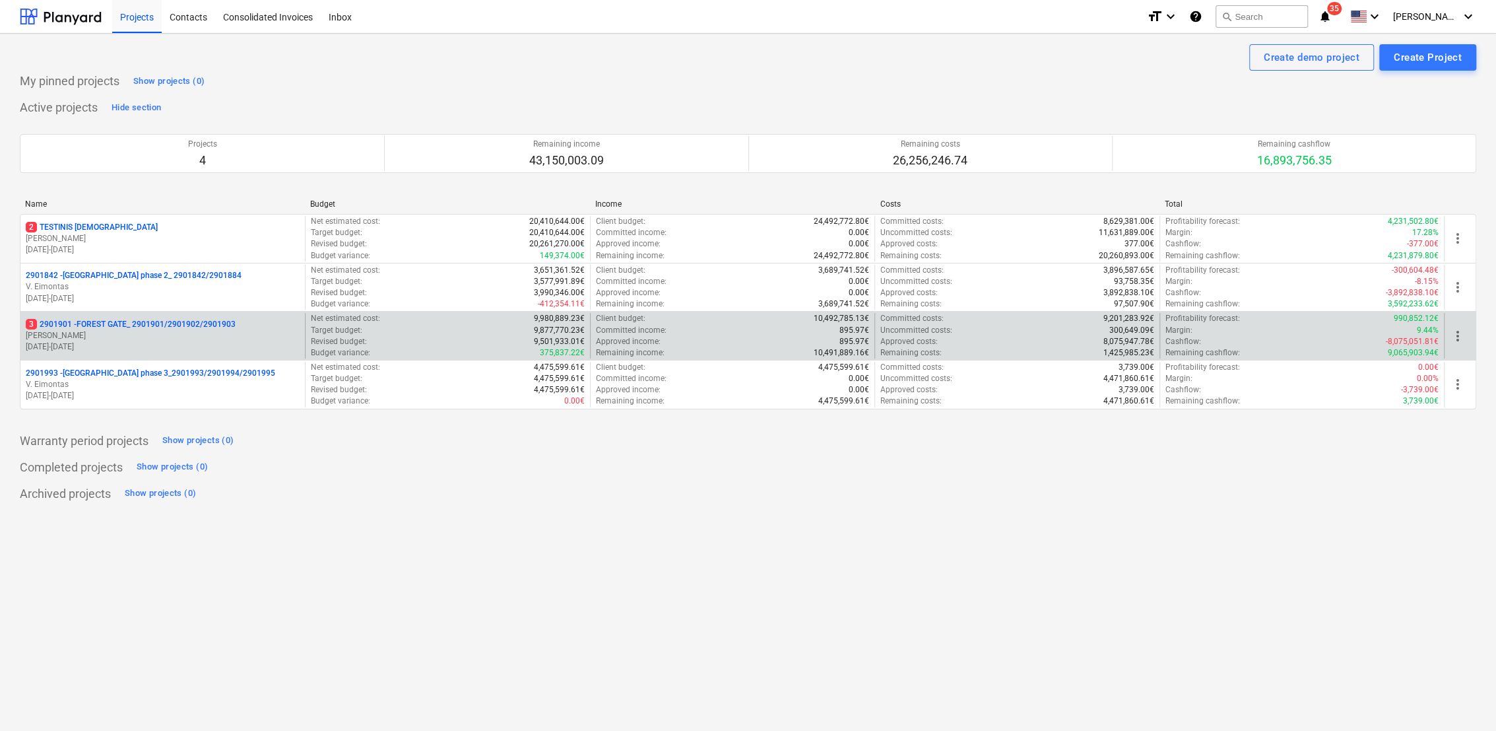
click at [163, 330] on p "[PERSON_NAME]" at bounding box center [163, 335] width 274 height 11
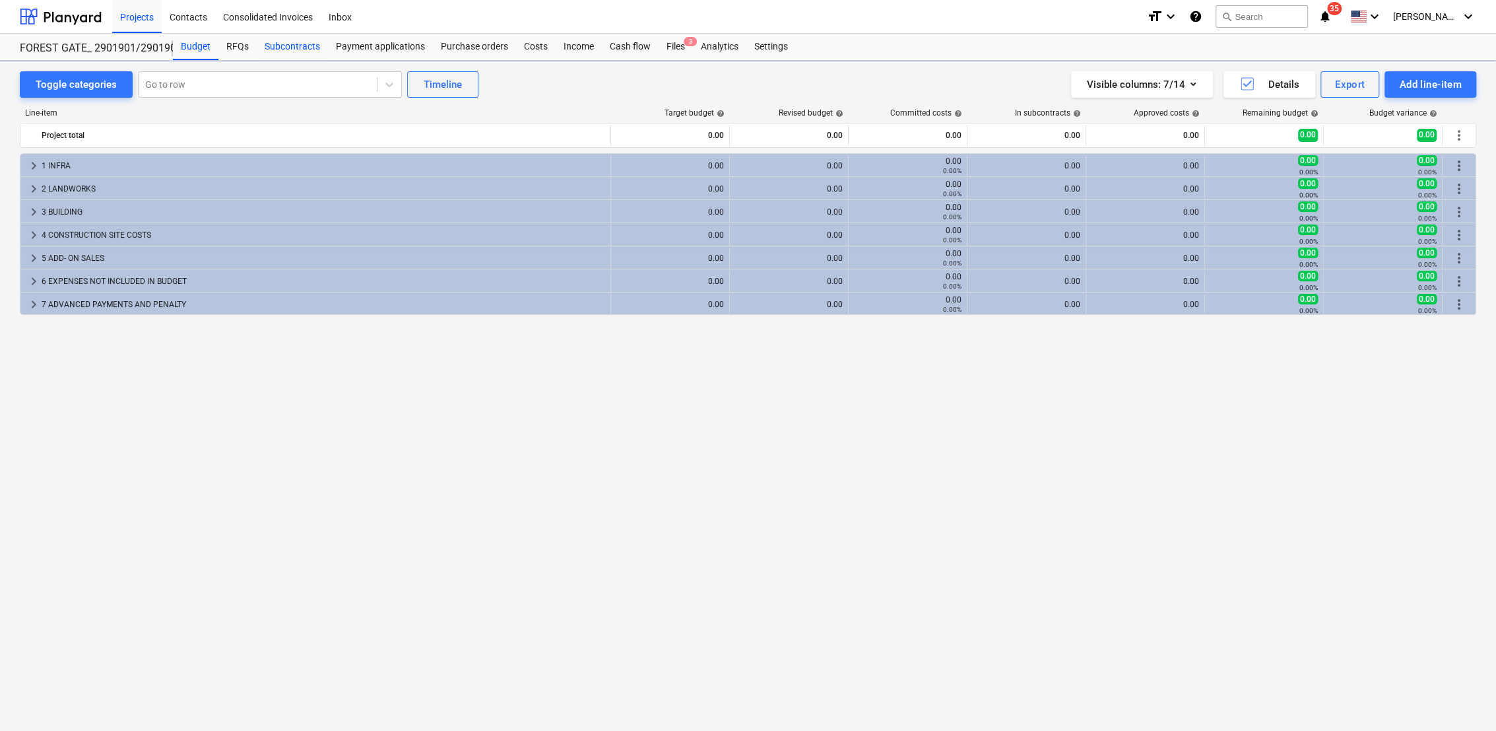
click at [315, 48] on div "Subcontracts" at bounding box center [292, 47] width 71 height 26
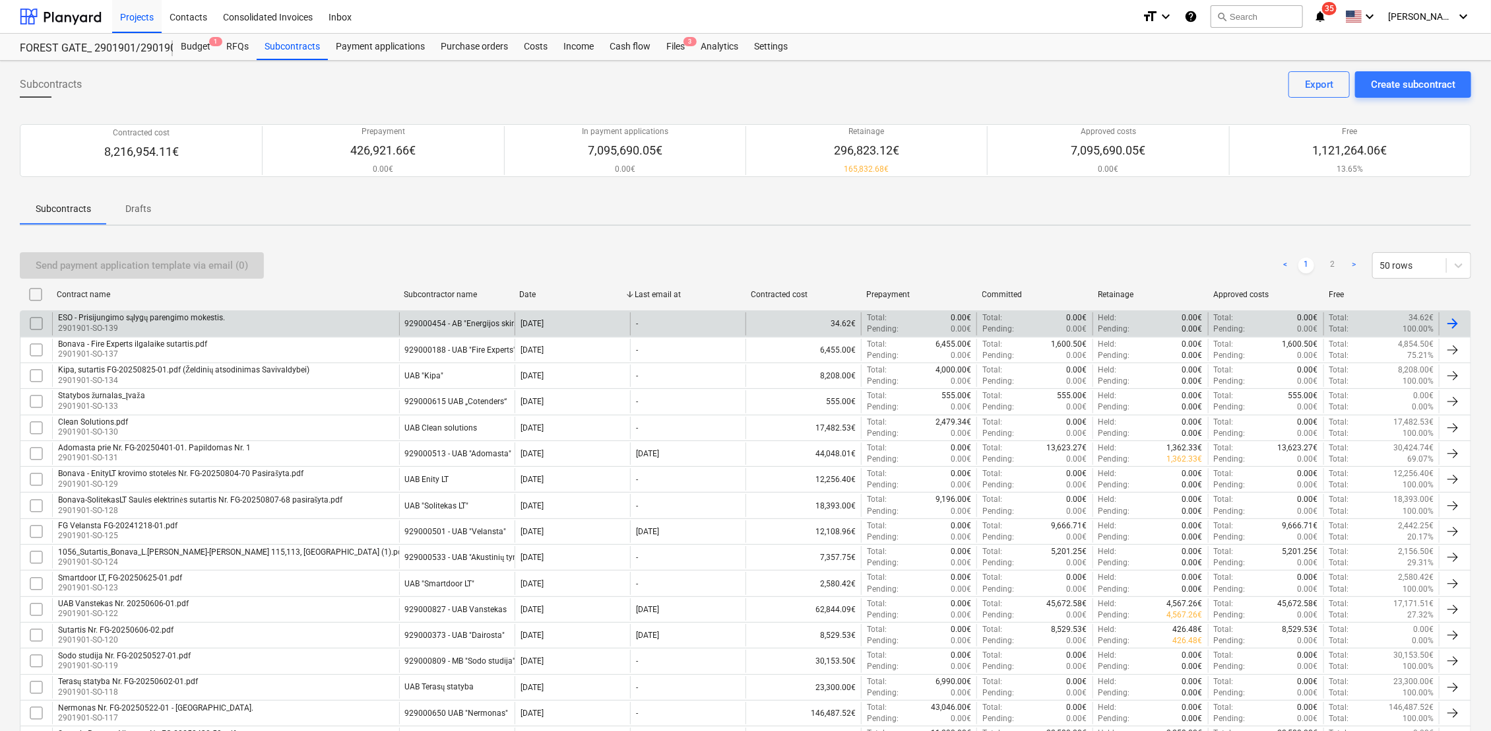
click at [275, 323] on div "ESO - Prisijungimo sąlygų parengimo mokestis. 2901901-SO-139" at bounding box center [225, 323] width 347 height 22
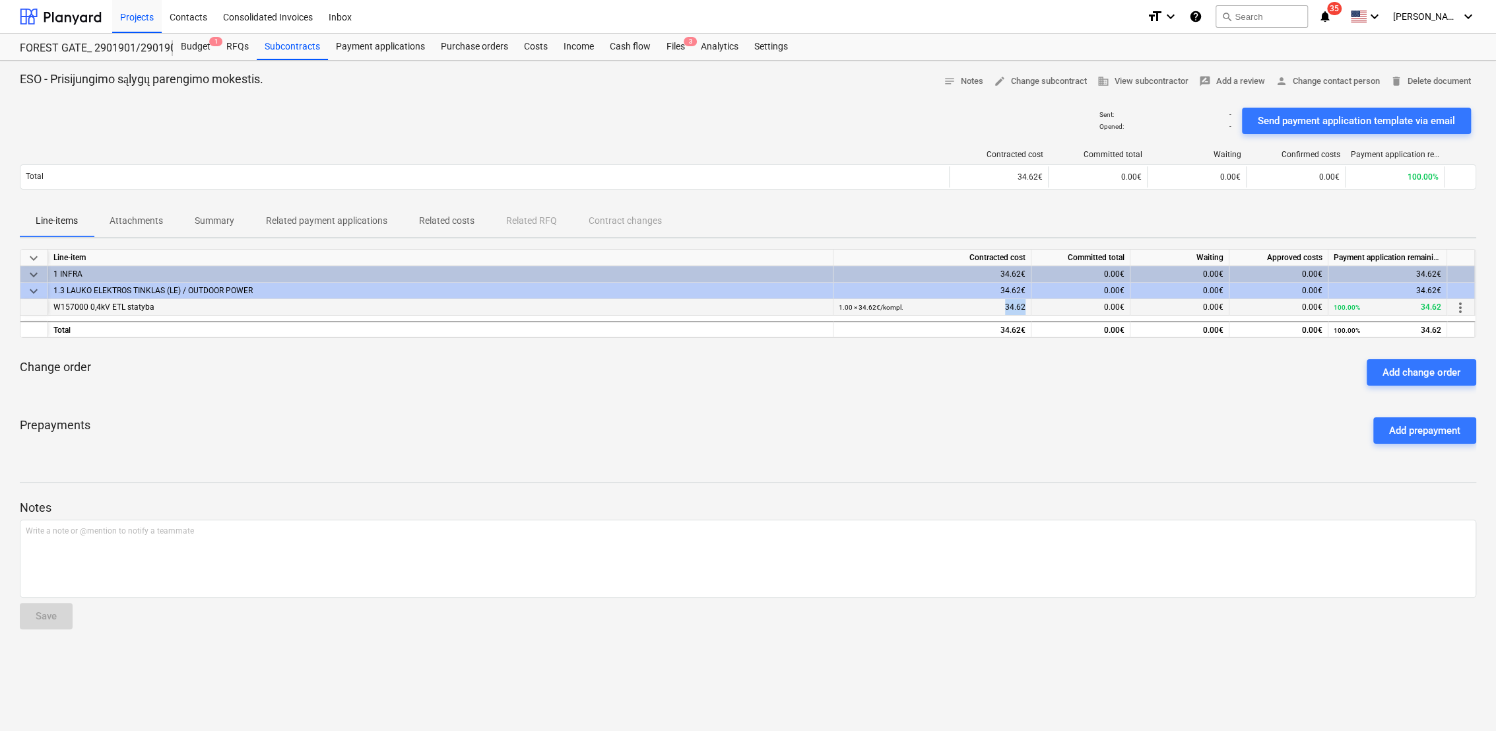
drag, startPoint x: 1020, startPoint y: 305, endPoint x: 1002, endPoint y: 306, distance: 17.9
click at [1002, 306] on div "1.00 × 34.62€ / kompl. 34.62" at bounding box center [932, 307] width 187 height 16
copy div "34.62"
